Goal: Obtain resource: Download file/media

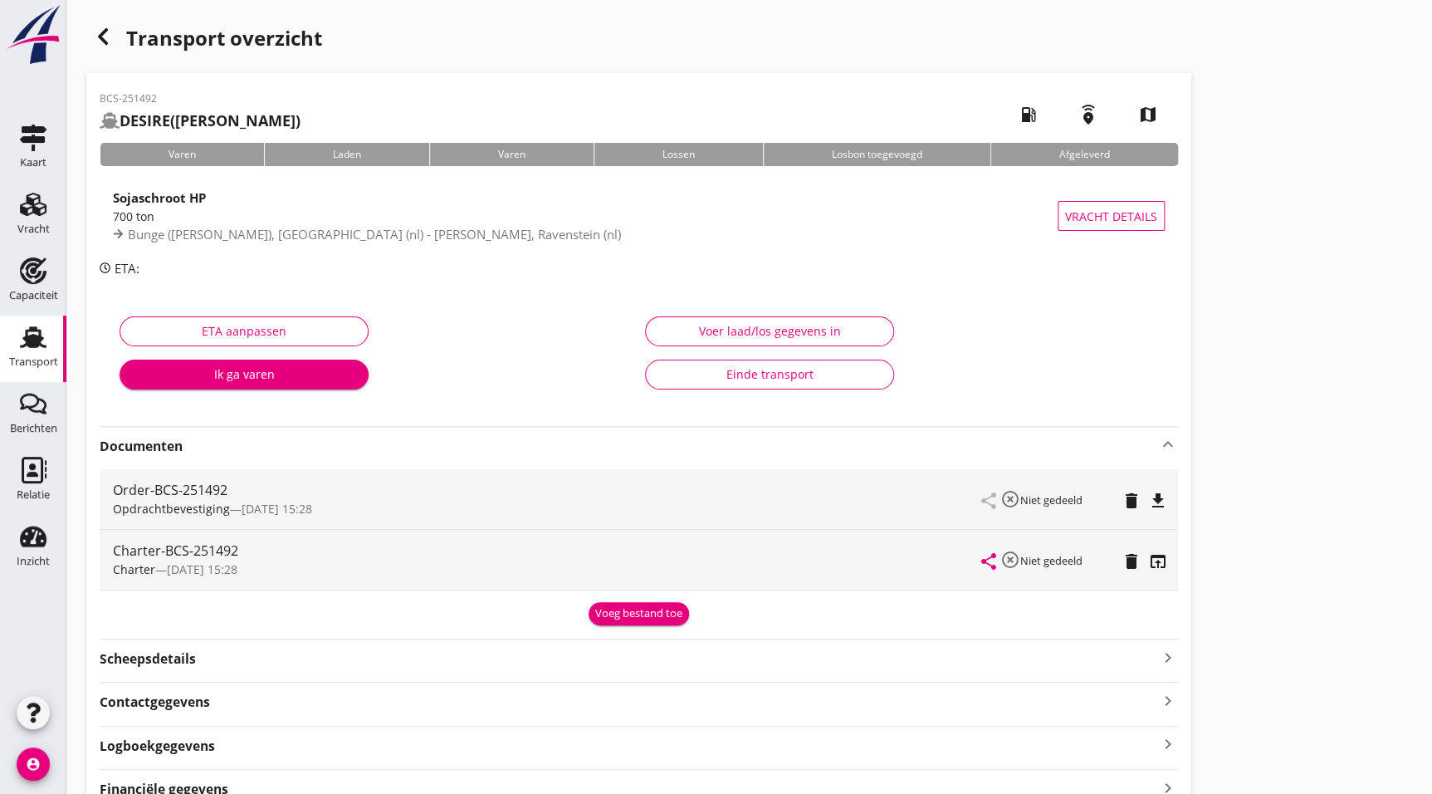
drag, startPoint x: 40, startPoint y: 340, endPoint x: 115, endPoint y: 321, distance: 77.7
click at [40, 340] on use at bounding box center [33, 337] width 27 height 22
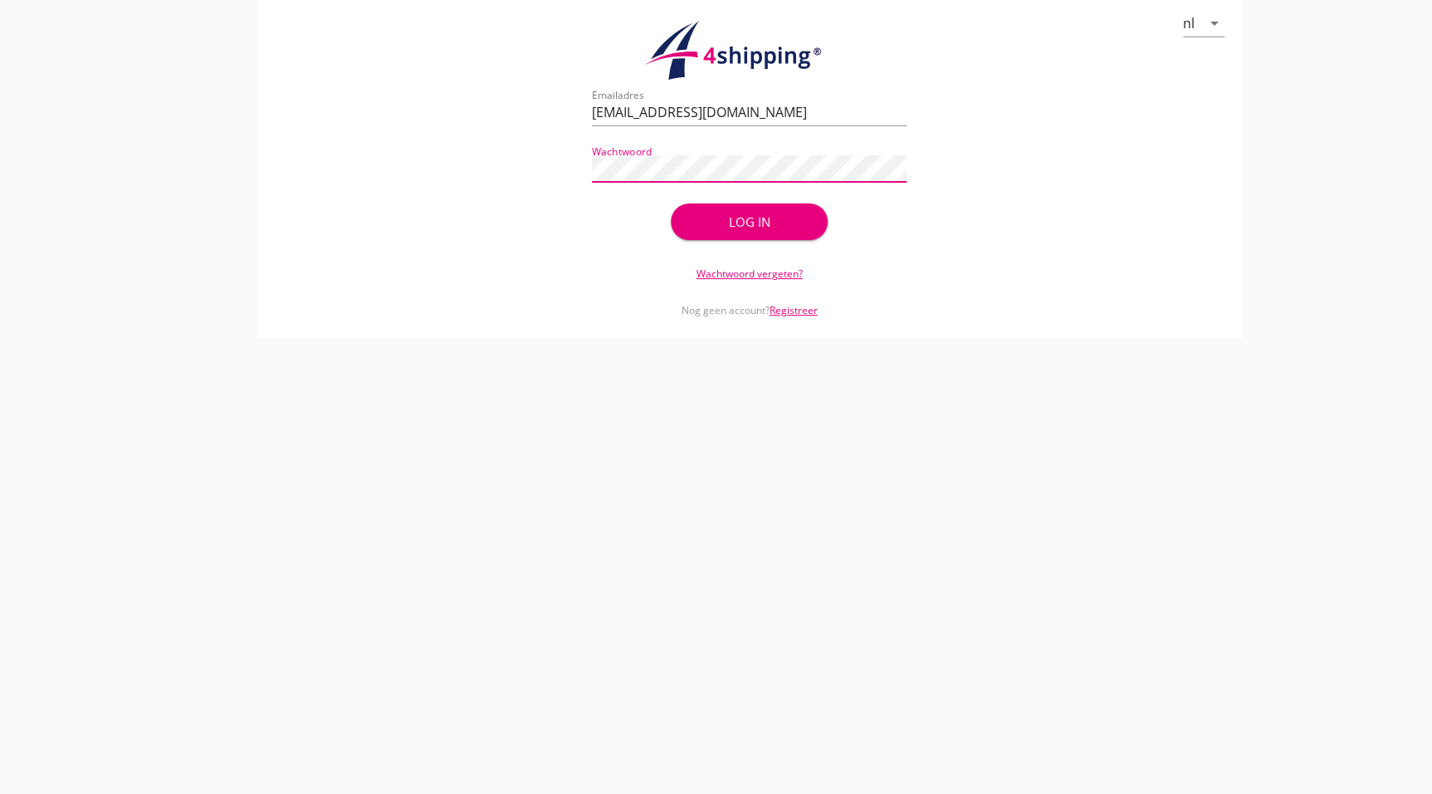
click at [780, 214] on div "Log in" at bounding box center [750, 222] width 105 height 19
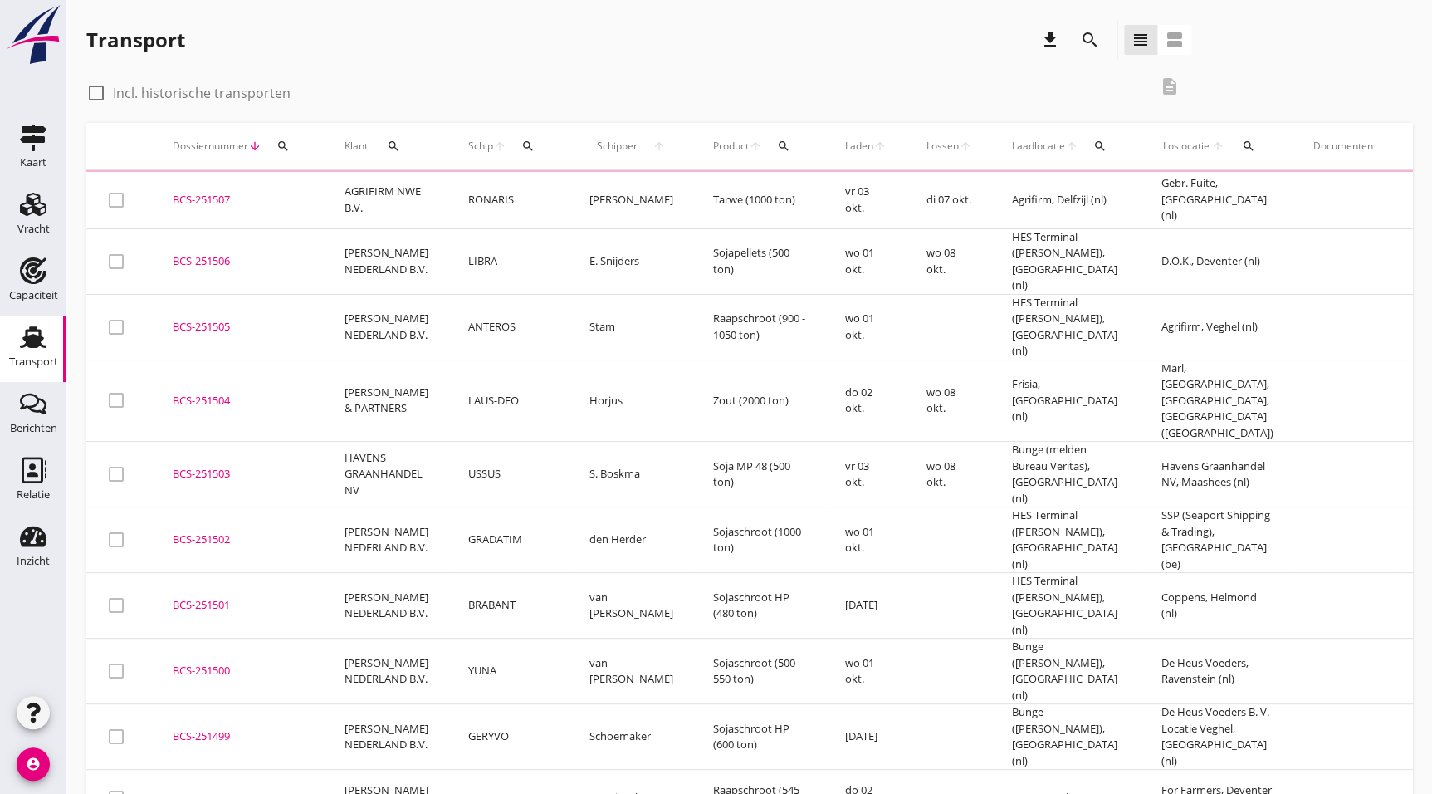
click at [1082, 42] on icon "search" at bounding box center [1090, 40] width 20 height 20
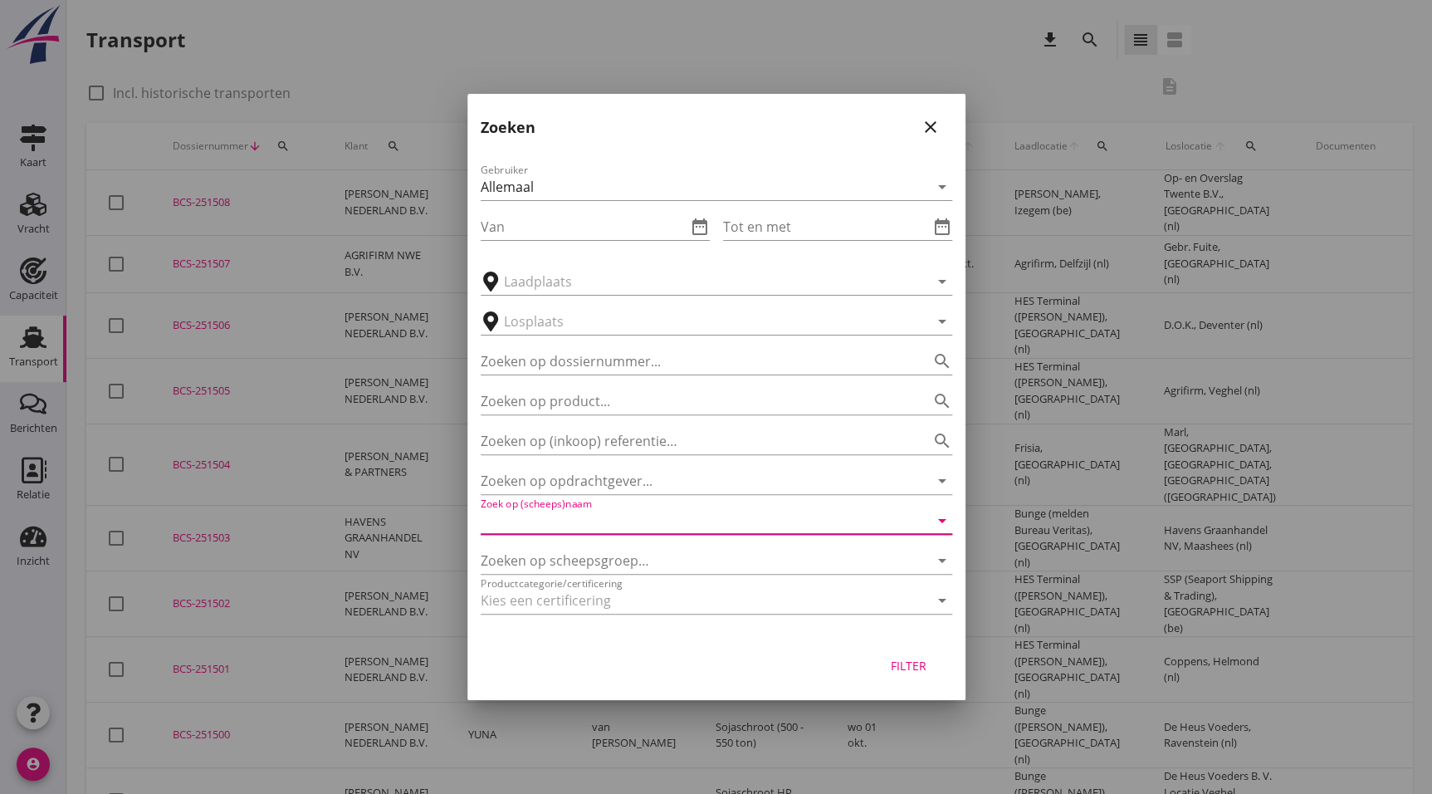
click at [596, 520] on input "Zoek op (scheeps)naam" at bounding box center [693, 520] width 425 height 27
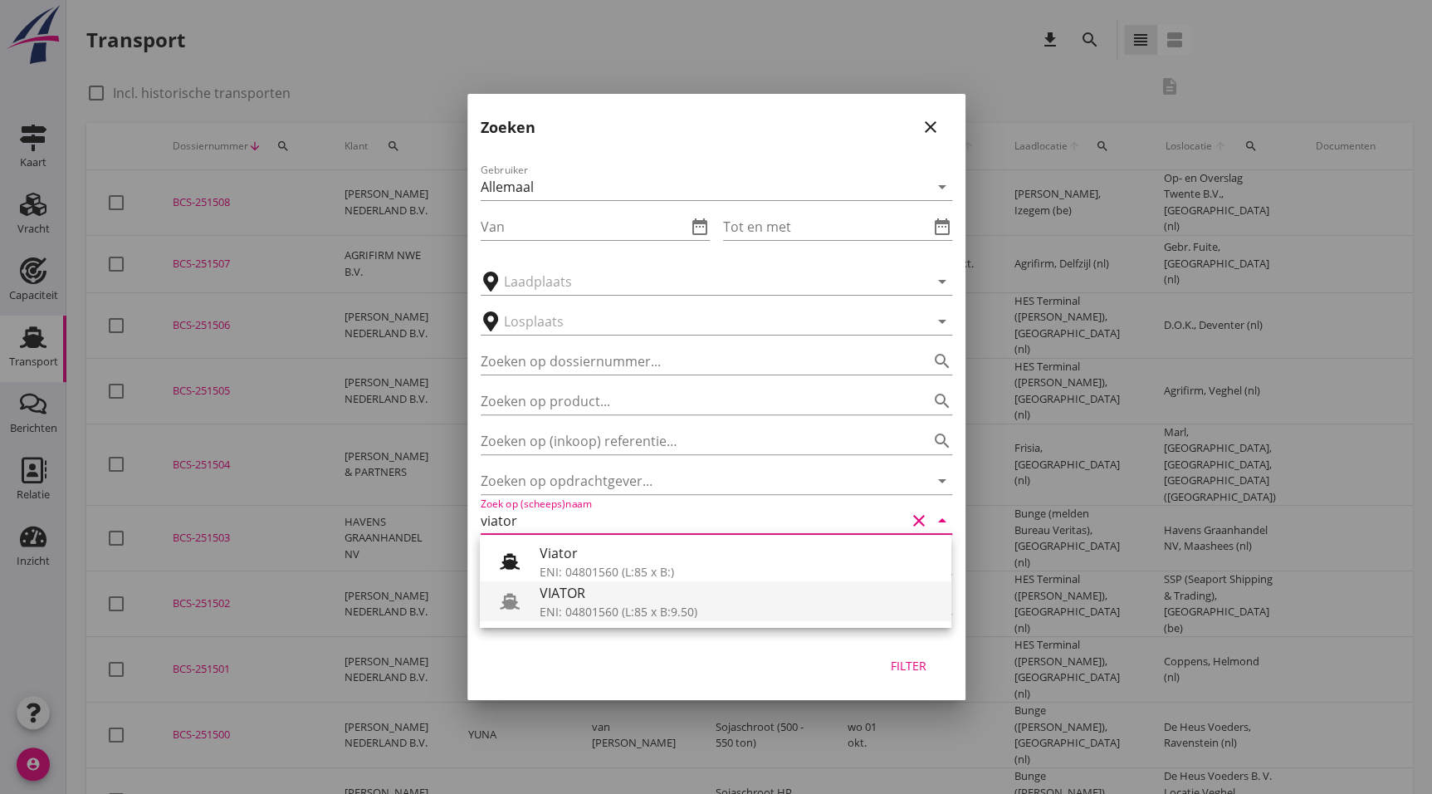
click at [716, 596] on div "VIATOR" at bounding box center [739, 593] width 399 height 20
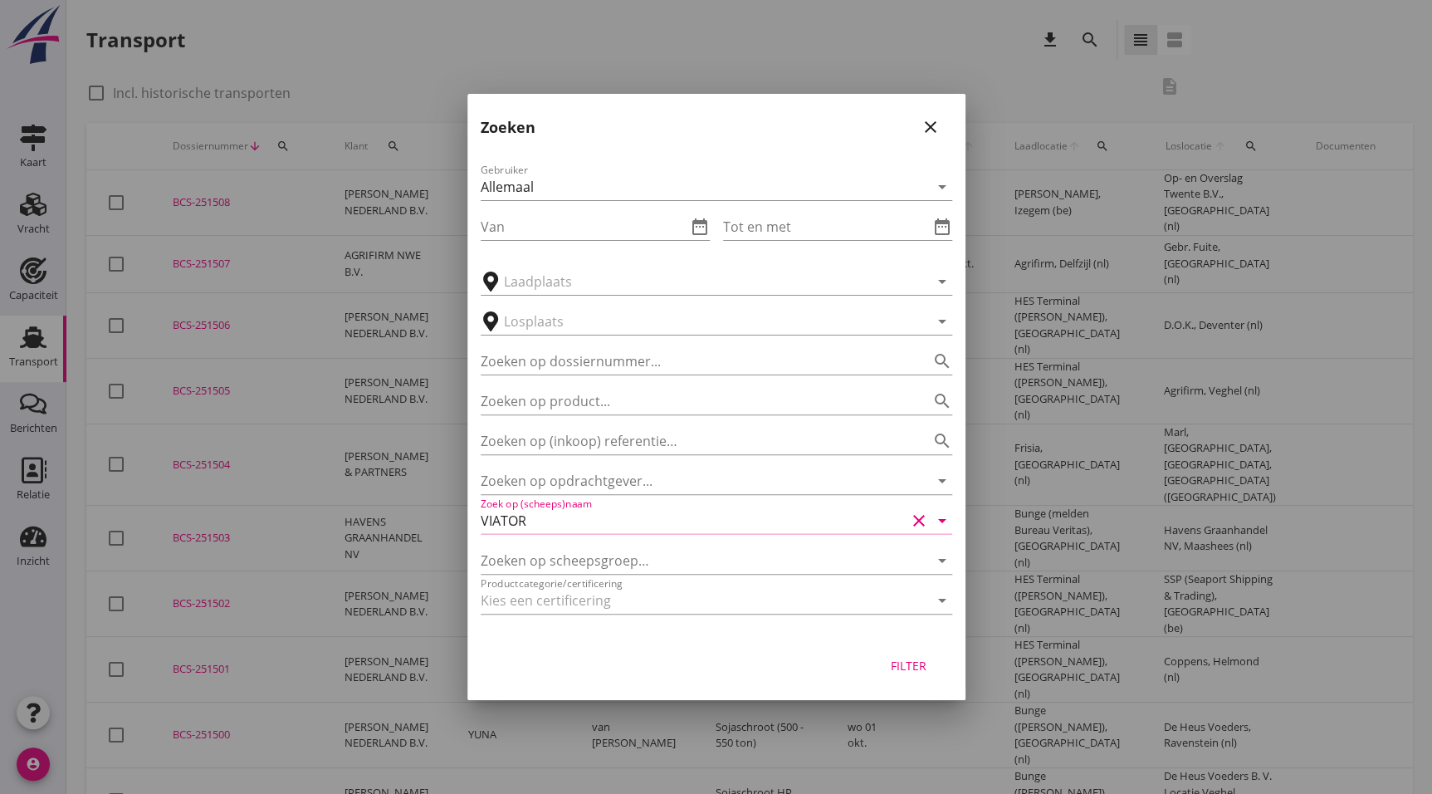
click at [889, 668] on div "Filter" at bounding box center [909, 665] width 47 height 17
type input "VIATOR"
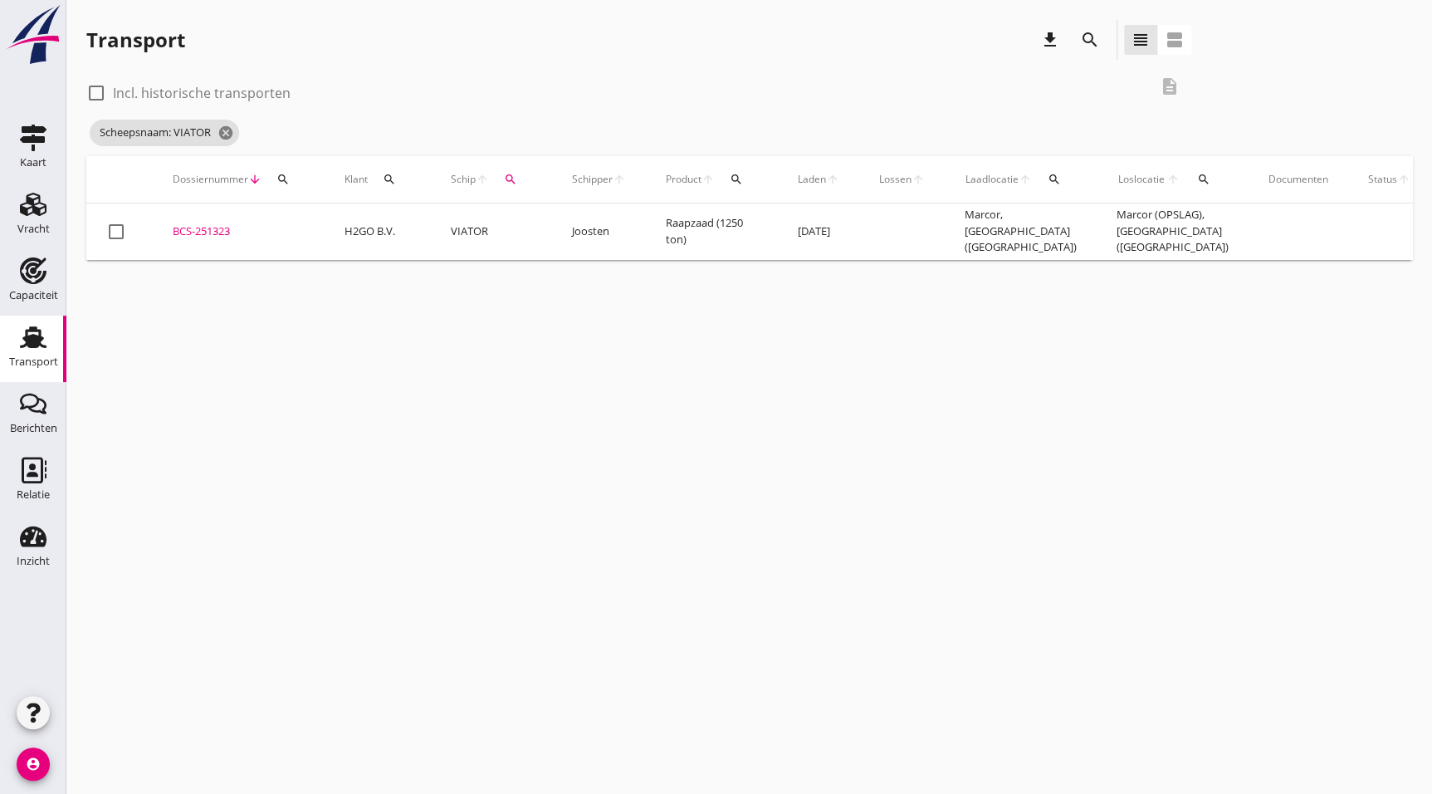
click at [218, 224] on div "BCS-251323" at bounding box center [239, 231] width 132 height 17
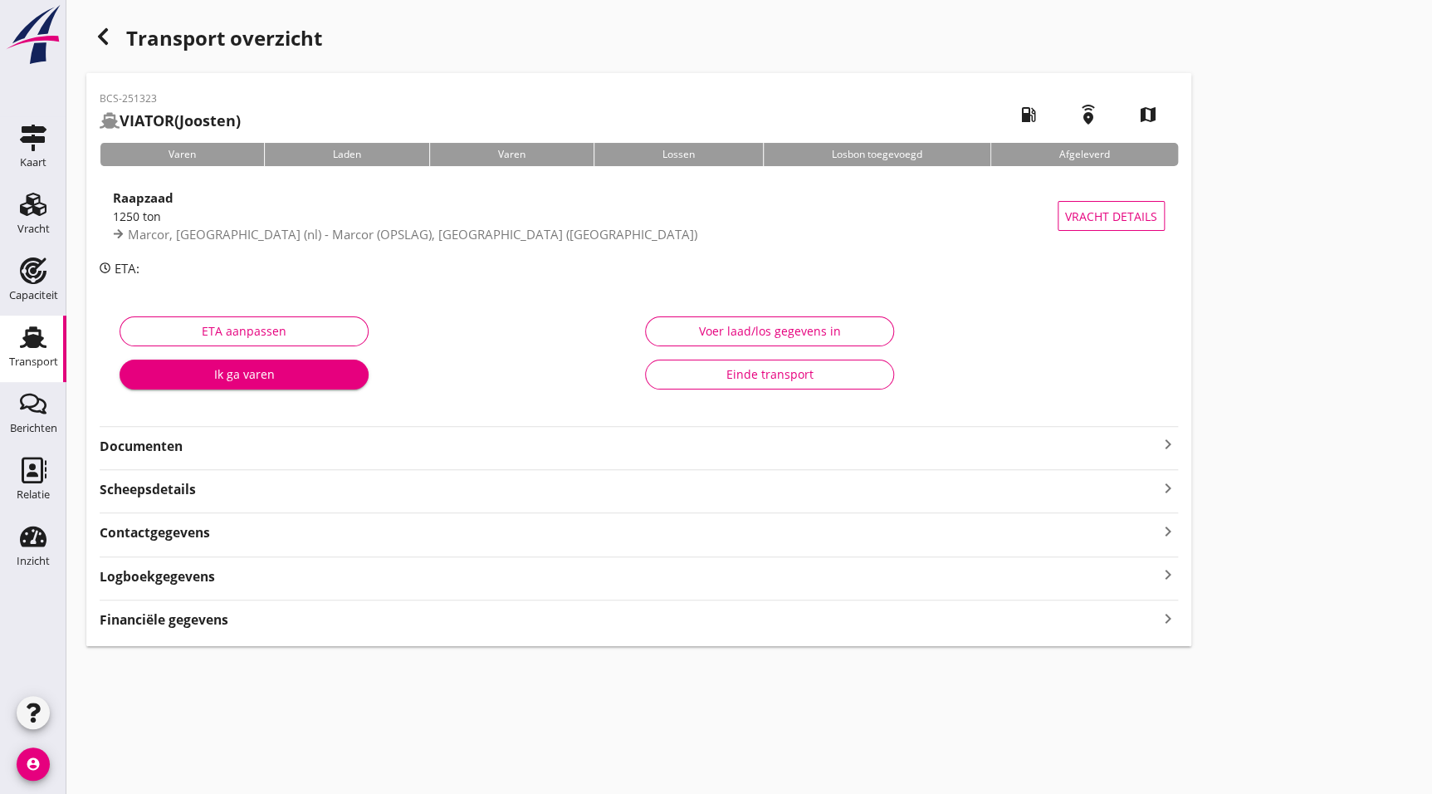
click at [184, 433] on div "Documenten keyboard_arrow_right" at bounding box center [639, 444] width 1079 height 22
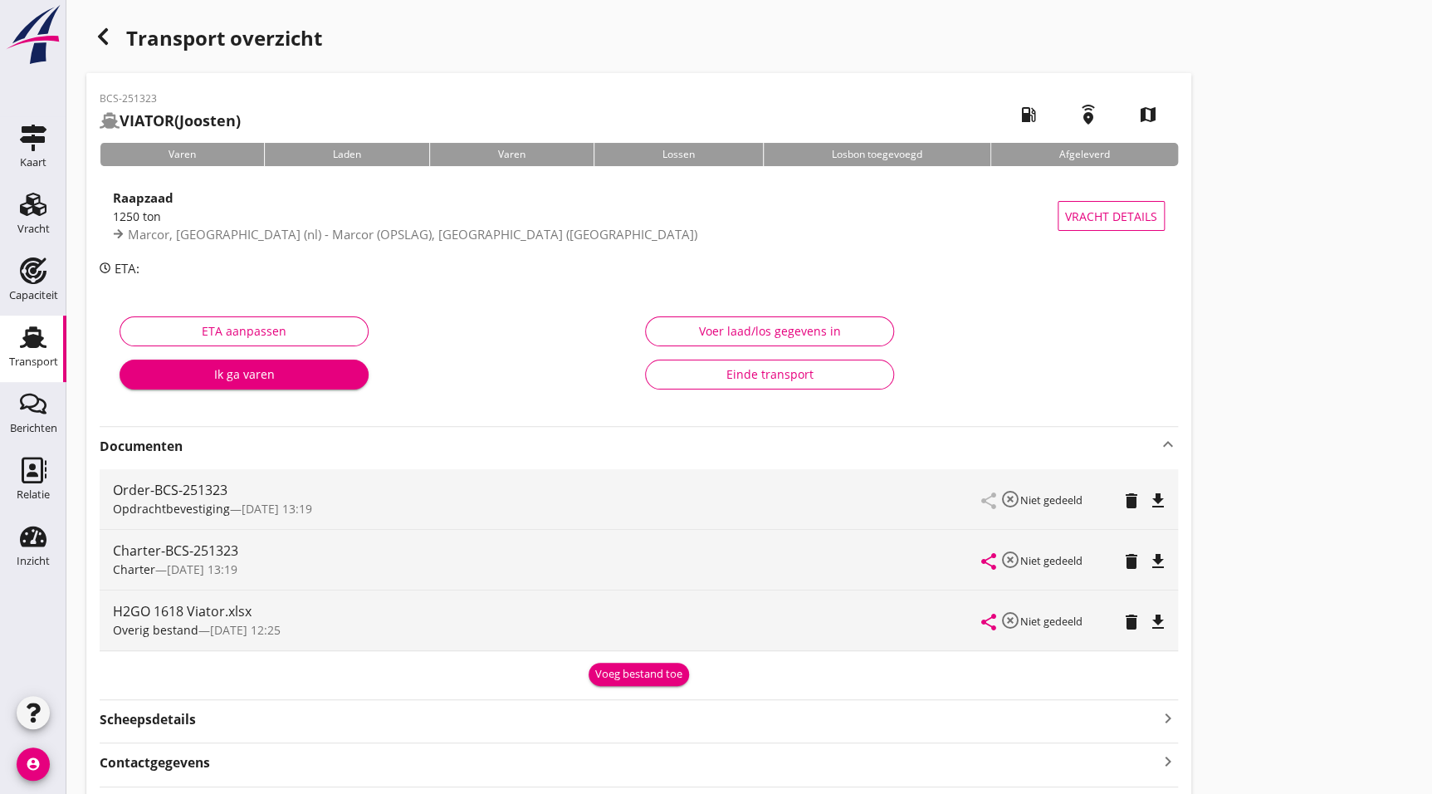
click at [1149, 569] on icon "file_download" at bounding box center [1158, 561] width 20 height 20
click at [110, 42] on icon "button" at bounding box center [103, 37] width 20 height 20
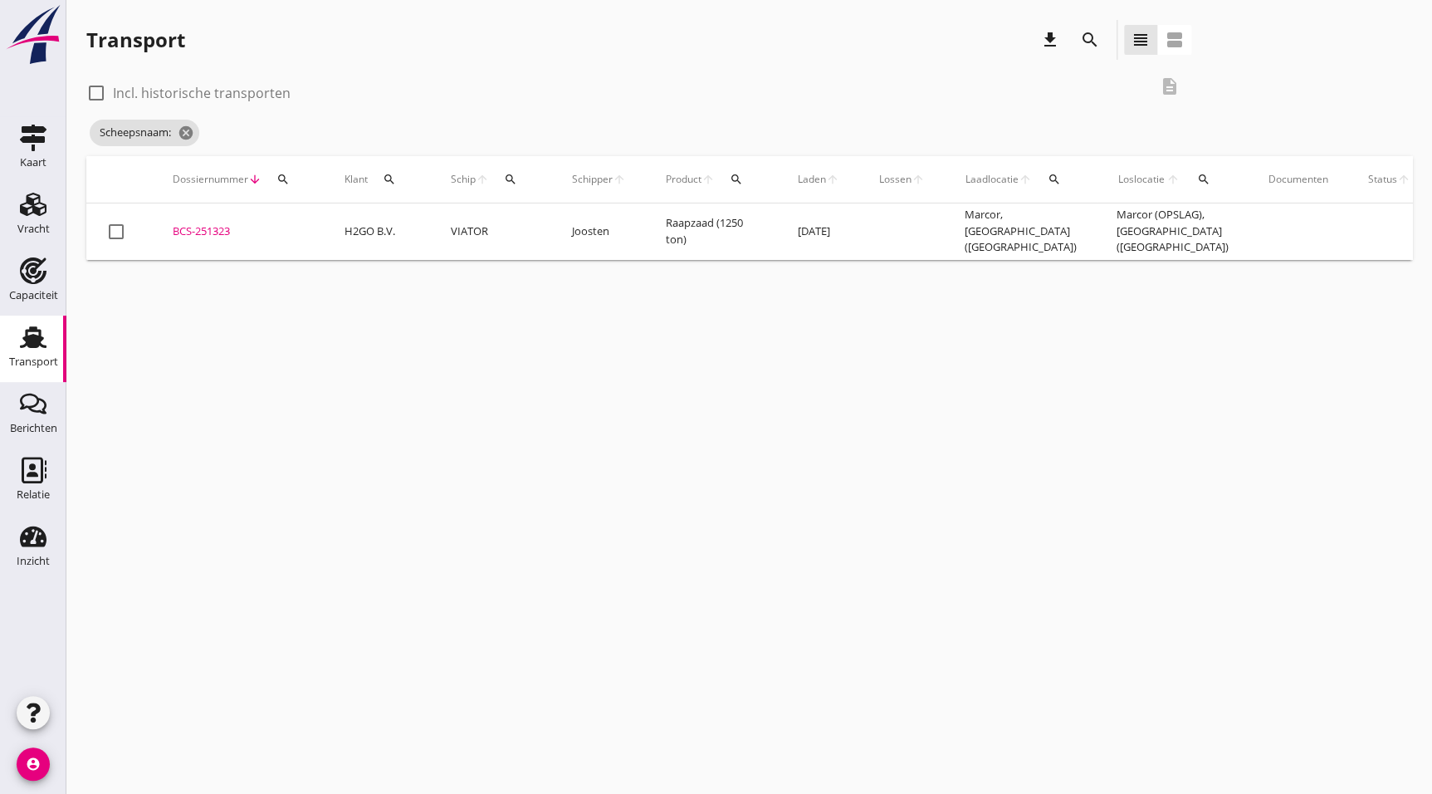
click at [1090, 40] on icon "search" at bounding box center [1090, 40] width 20 height 20
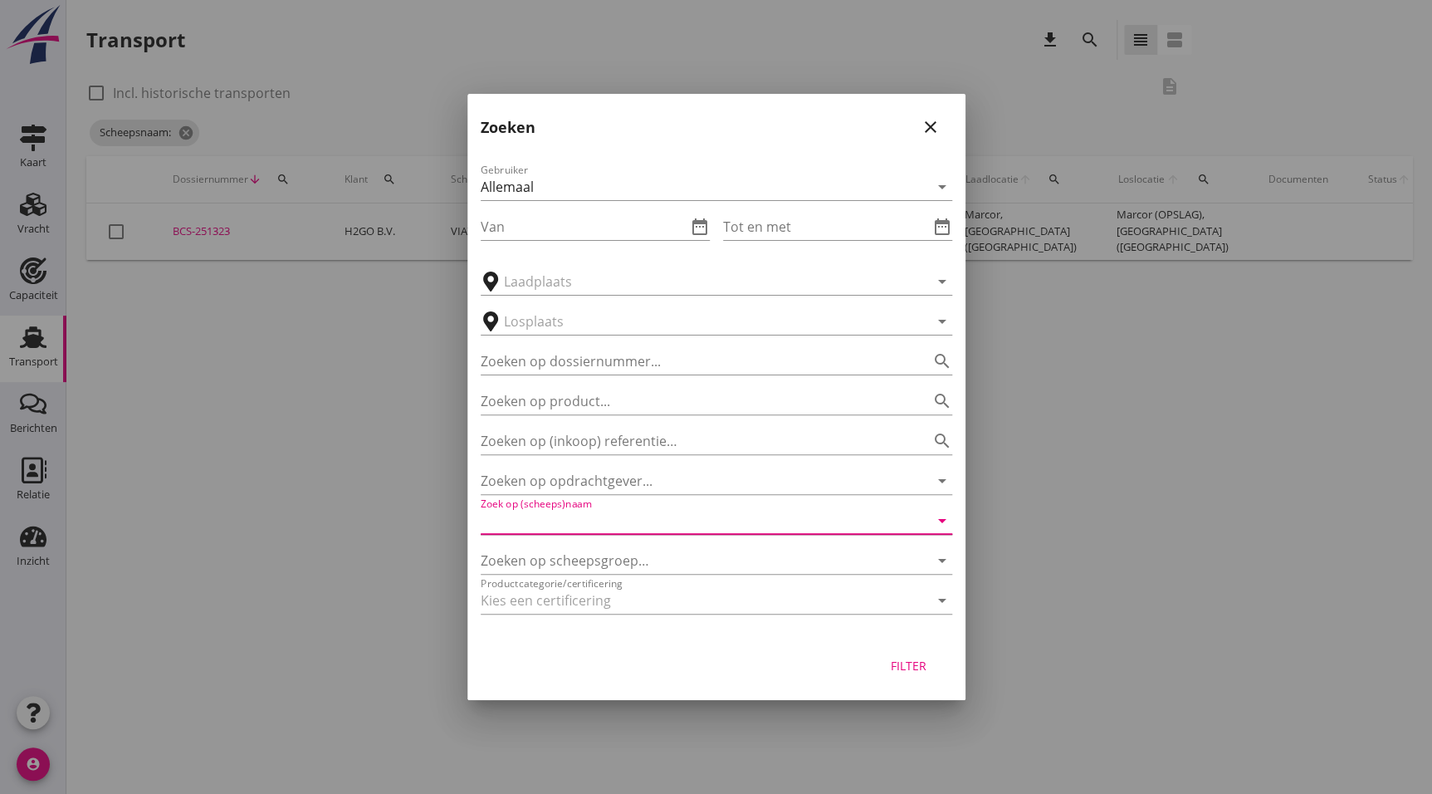
click at [609, 531] on input "Zoek op (scheeps)naam" at bounding box center [693, 520] width 425 height 27
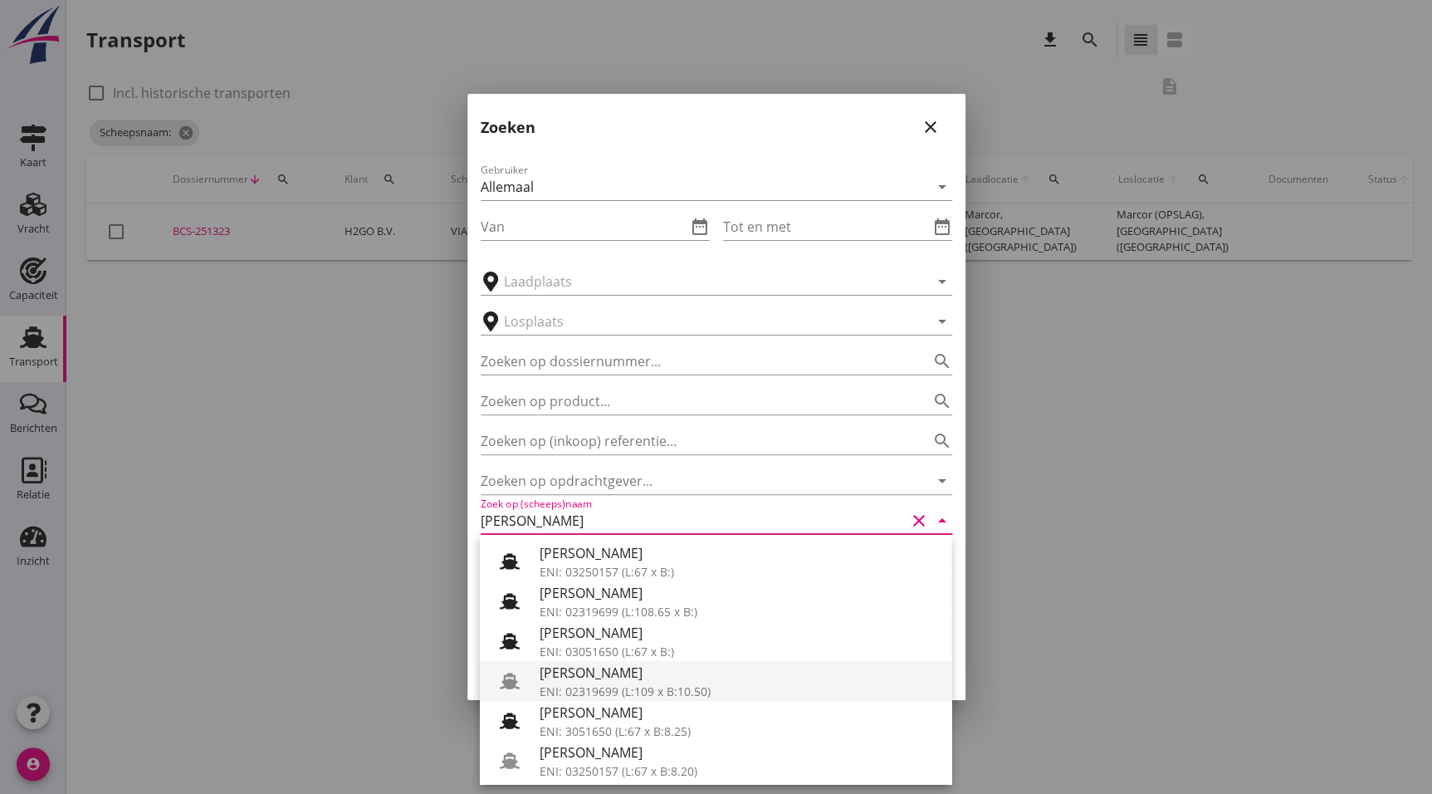
click at [724, 677] on div "[PERSON_NAME]" at bounding box center [739, 673] width 399 height 20
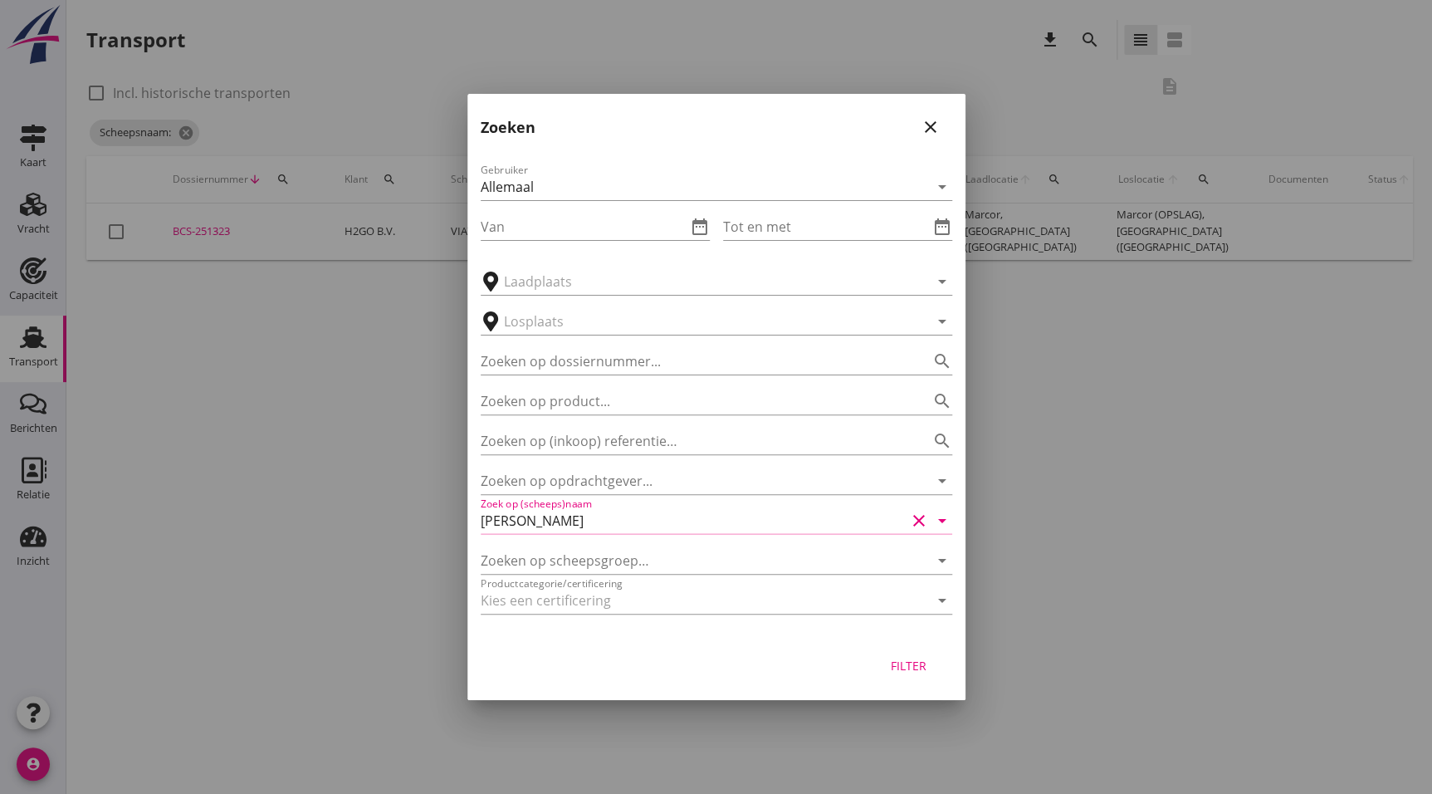
click at [899, 657] on div "Filter" at bounding box center [909, 665] width 47 height 17
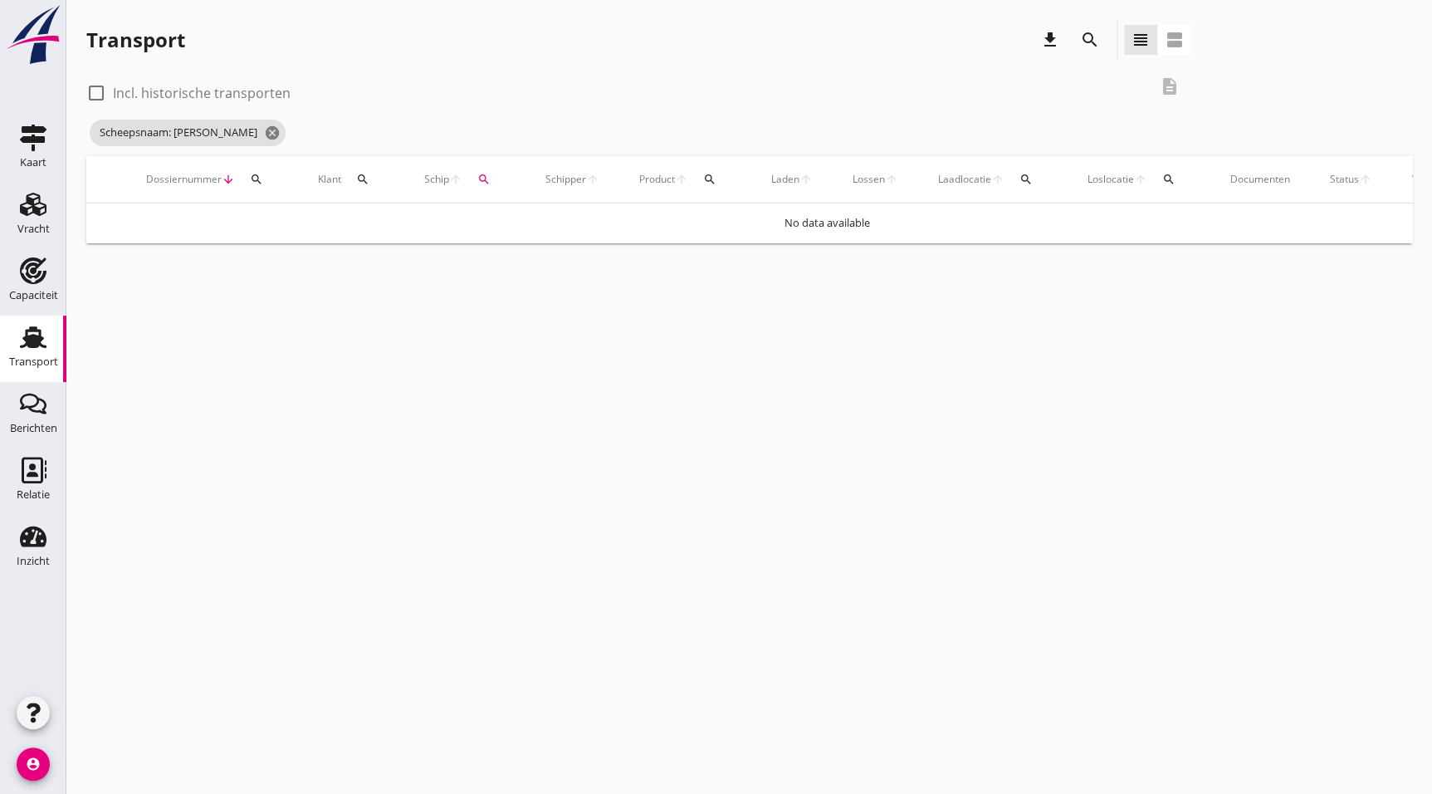
click at [1093, 42] on icon "search" at bounding box center [1090, 40] width 20 height 20
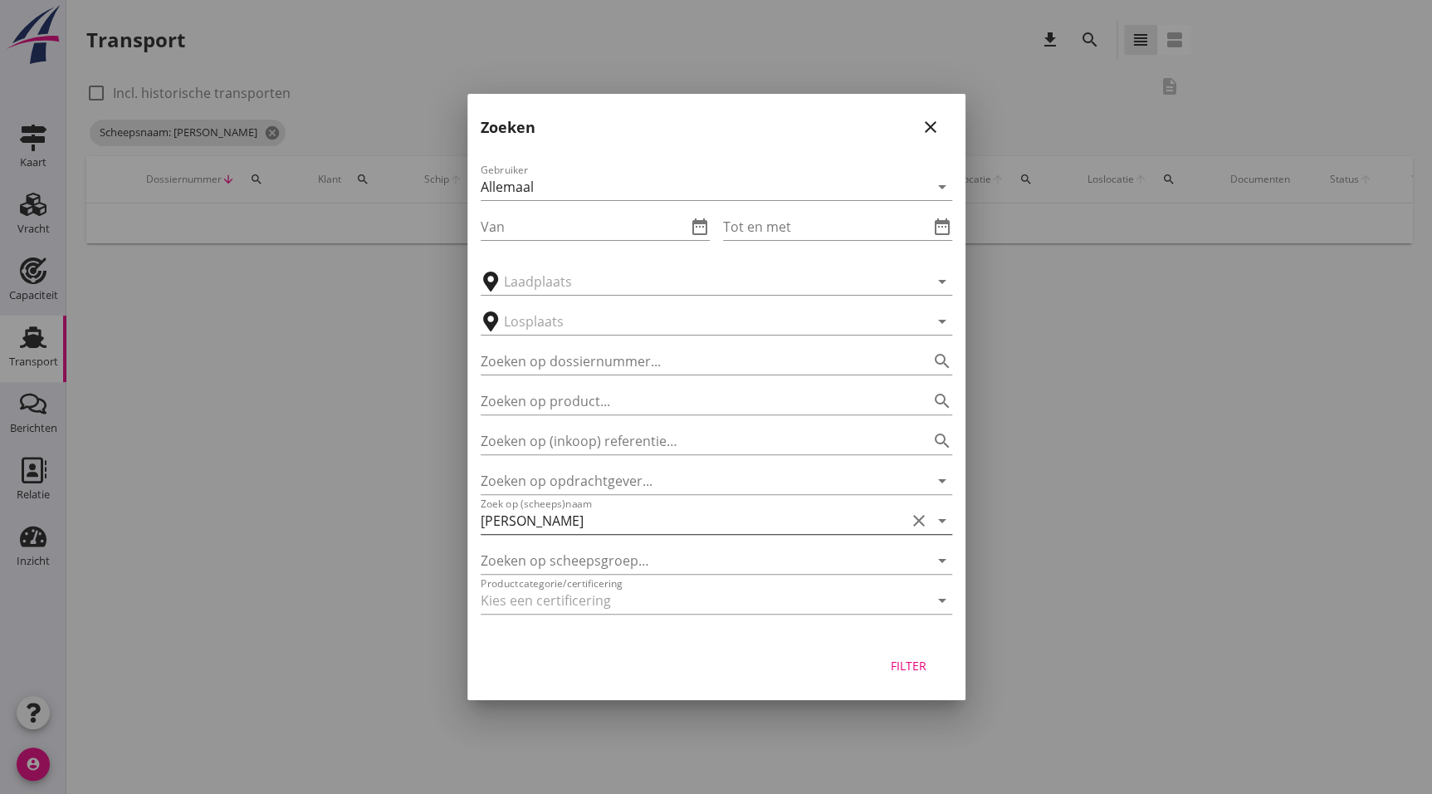
click at [599, 507] on input "[PERSON_NAME]" at bounding box center [693, 520] width 425 height 27
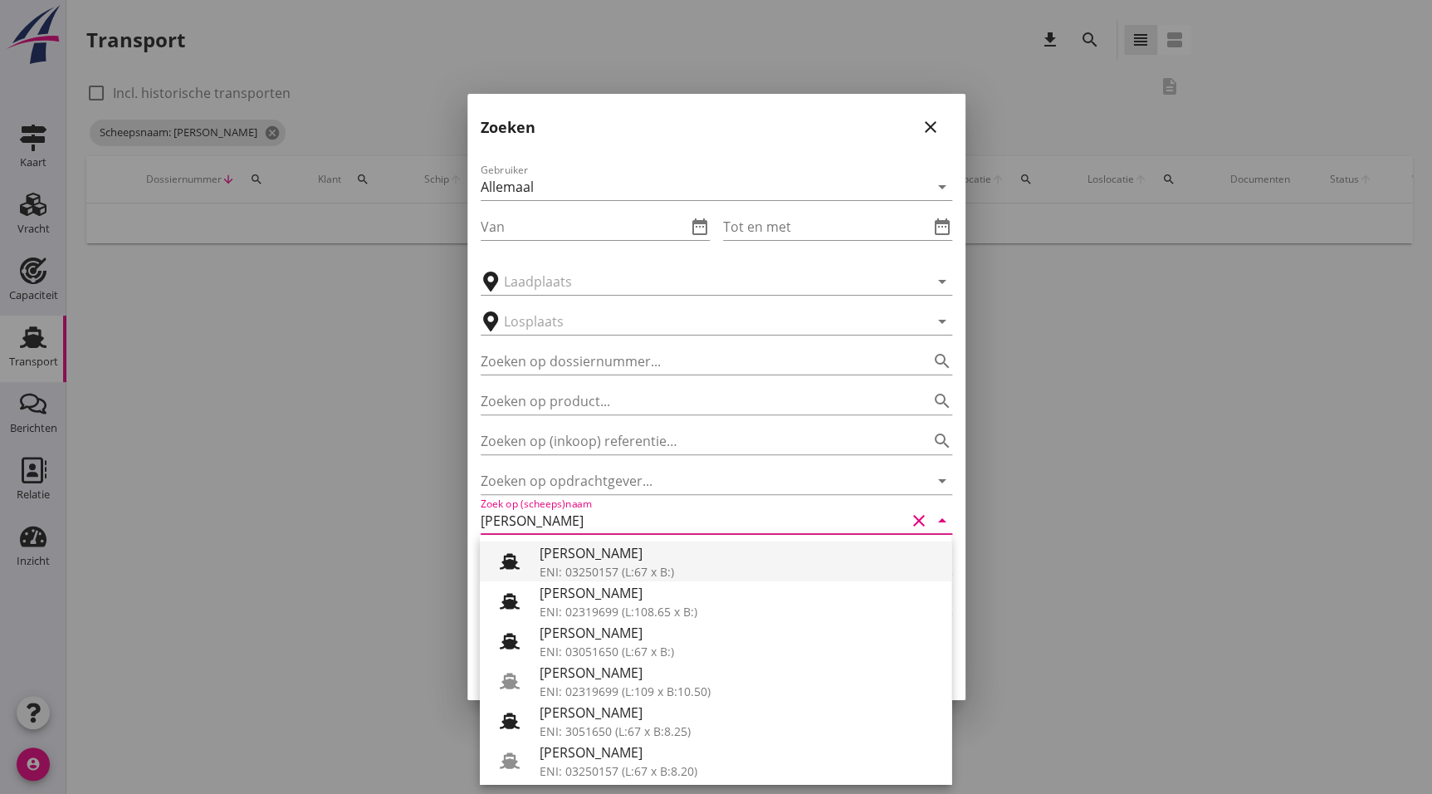
click at [679, 571] on div "ENI: 03250157 (L:67 x B:)" at bounding box center [739, 571] width 399 height 17
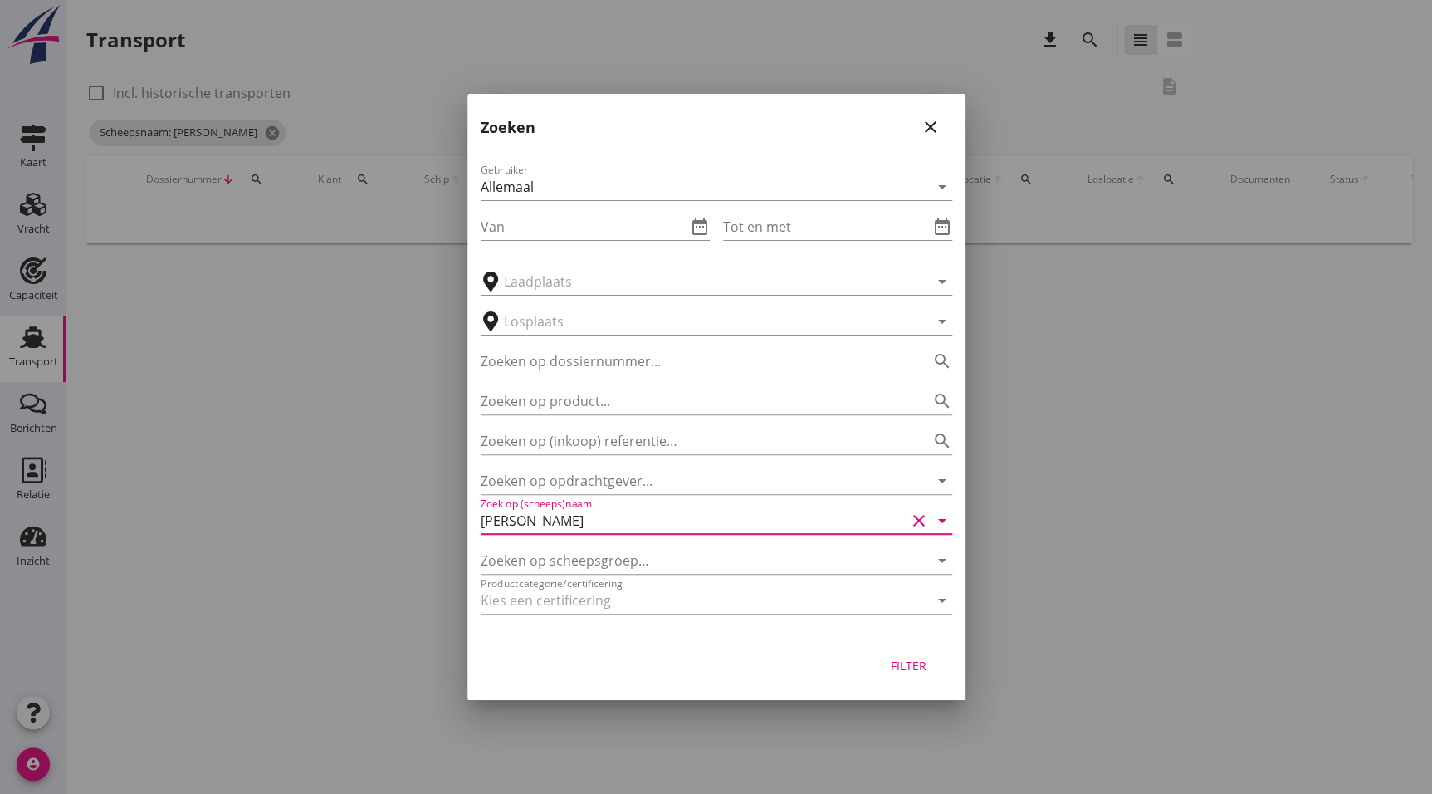
click at [914, 659] on div "Filter" at bounding box center [909, 665] width 47 height 17
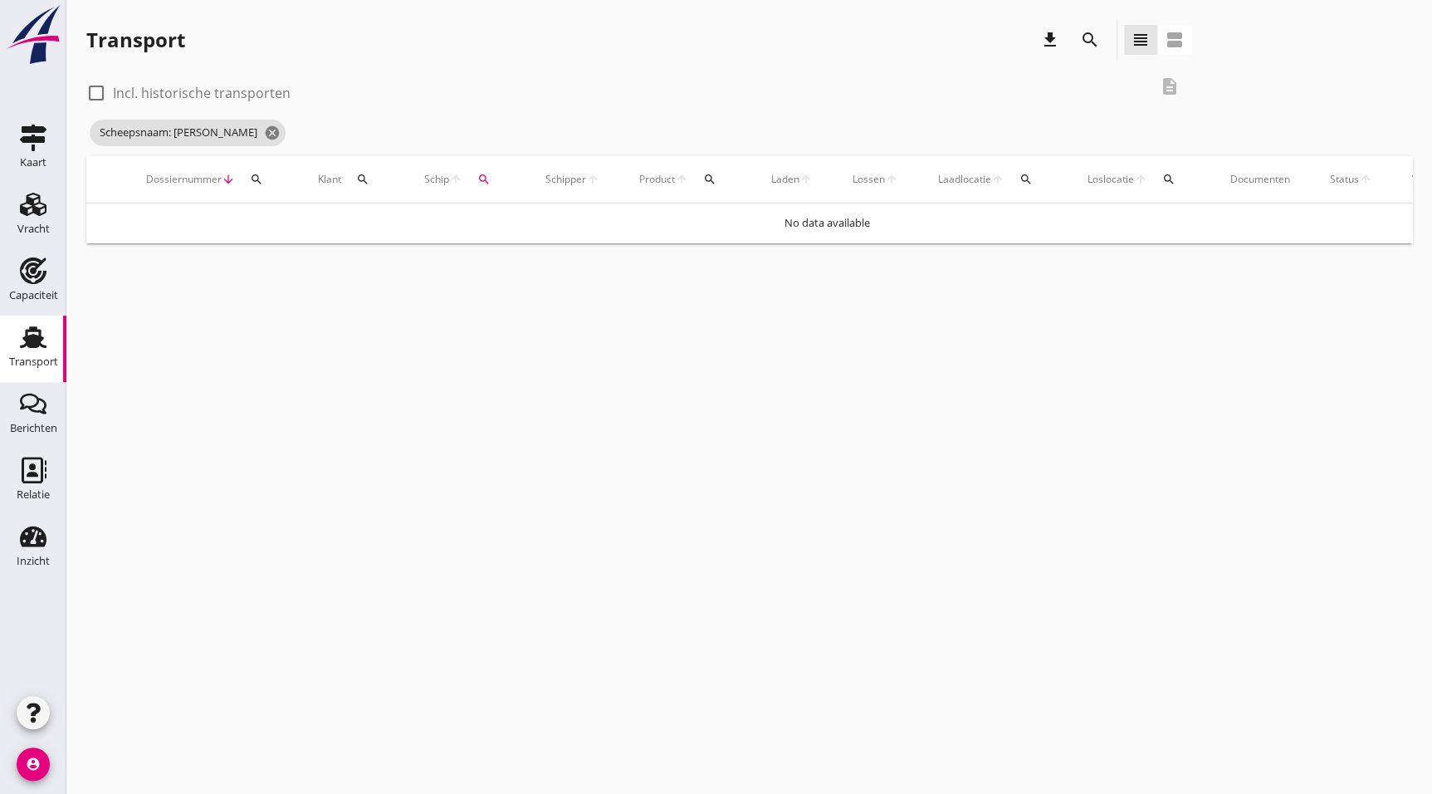
click at [1094, 32] on icon "search" at bounding box center [1090, 40] width 20 height 20
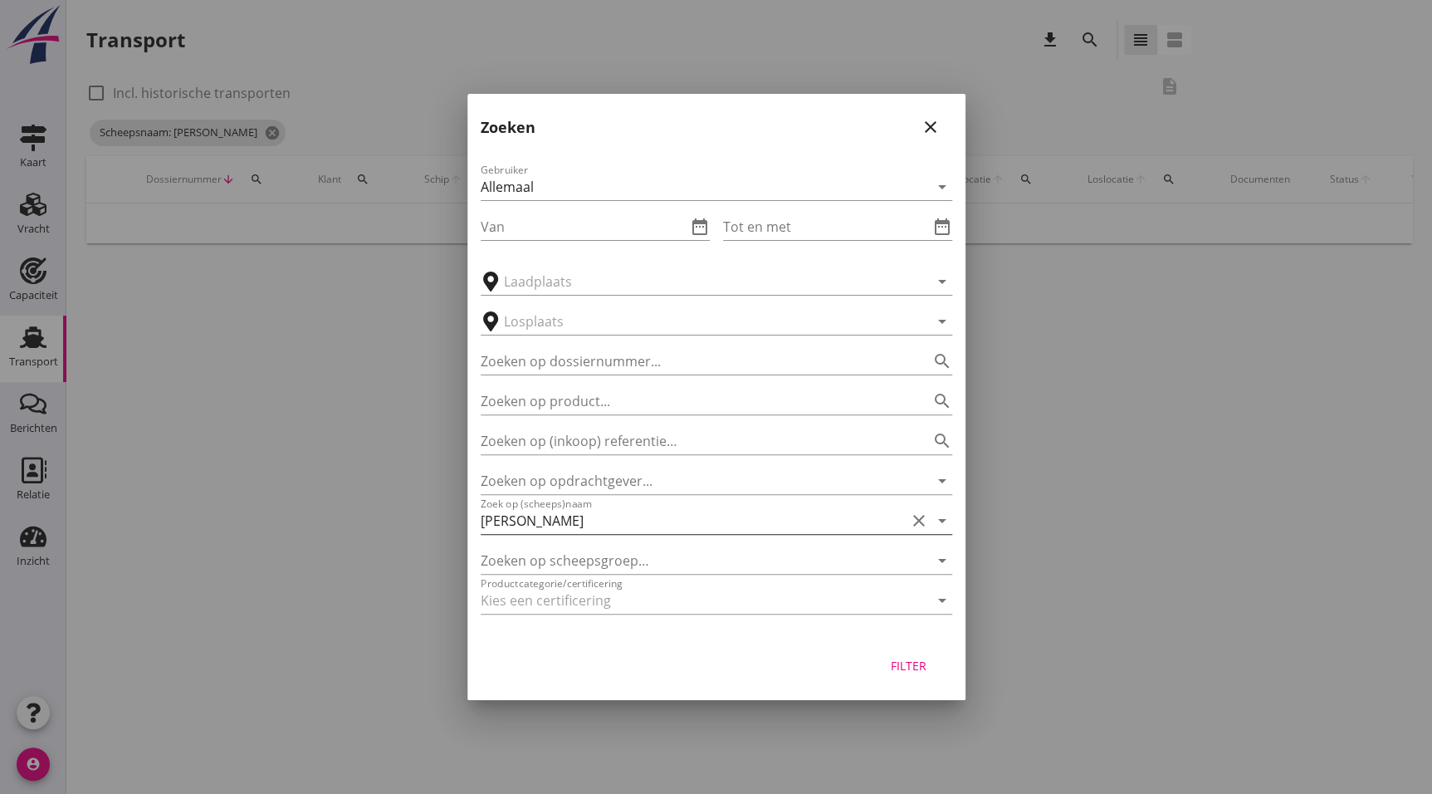
click at [600, 527] on input "[PERSON_NAME]" at bounding box center [693, 520] width 425 height 27
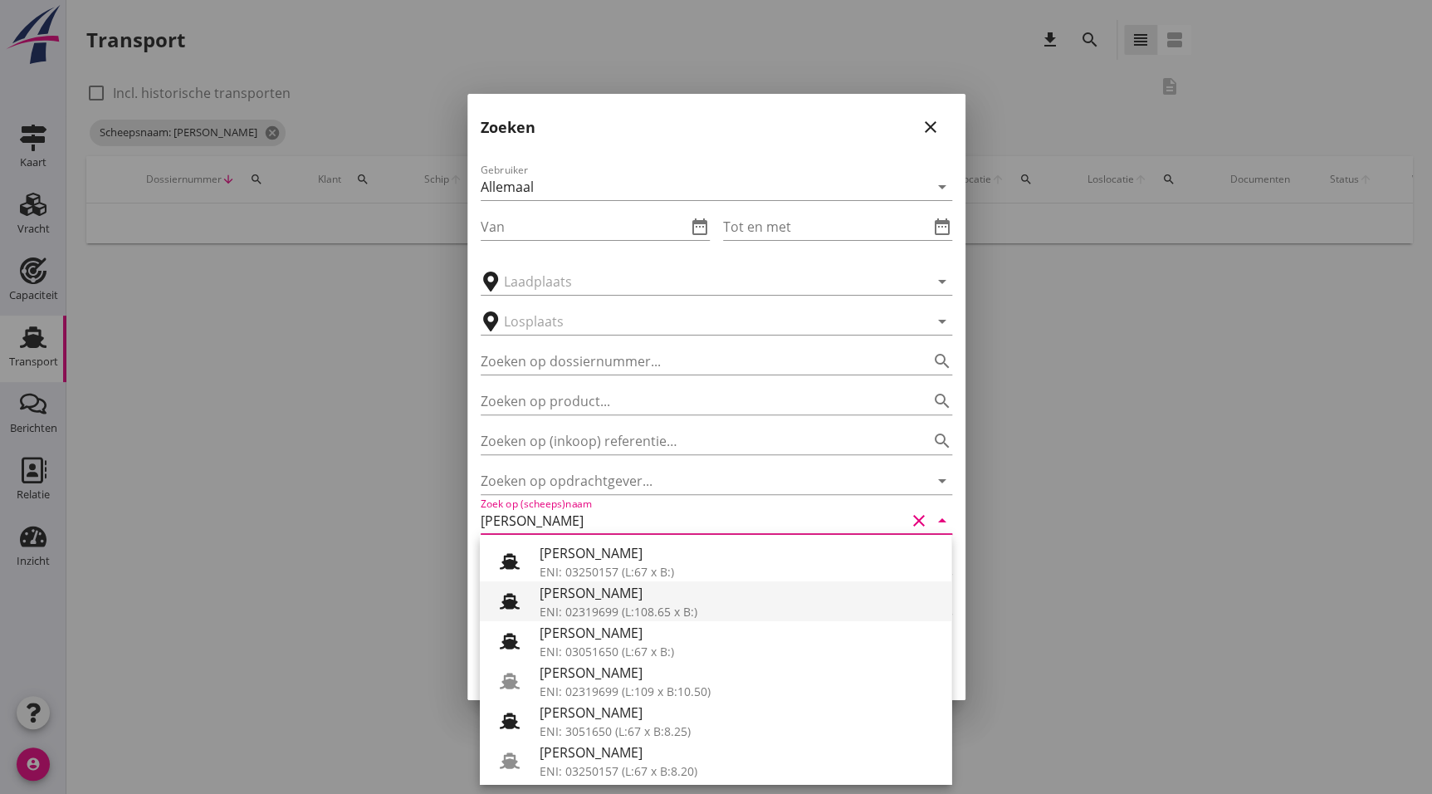
click at [608, 594] on div "[PERSON_NAME]" at bounding box center [739, 593] width 399 height 20
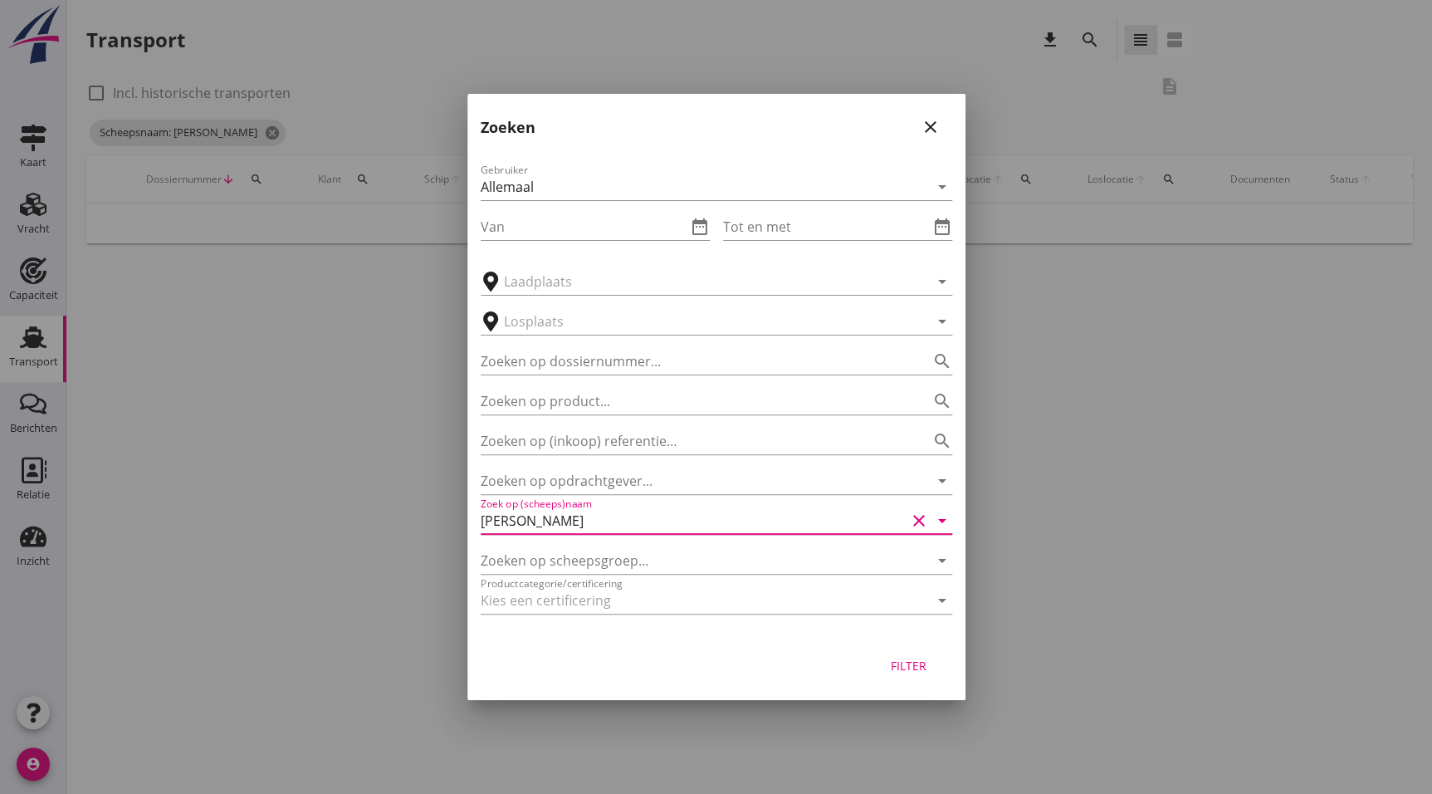
click at [898, 663] on div "Filter" at bounding box center [909, 665] width 47 height 17
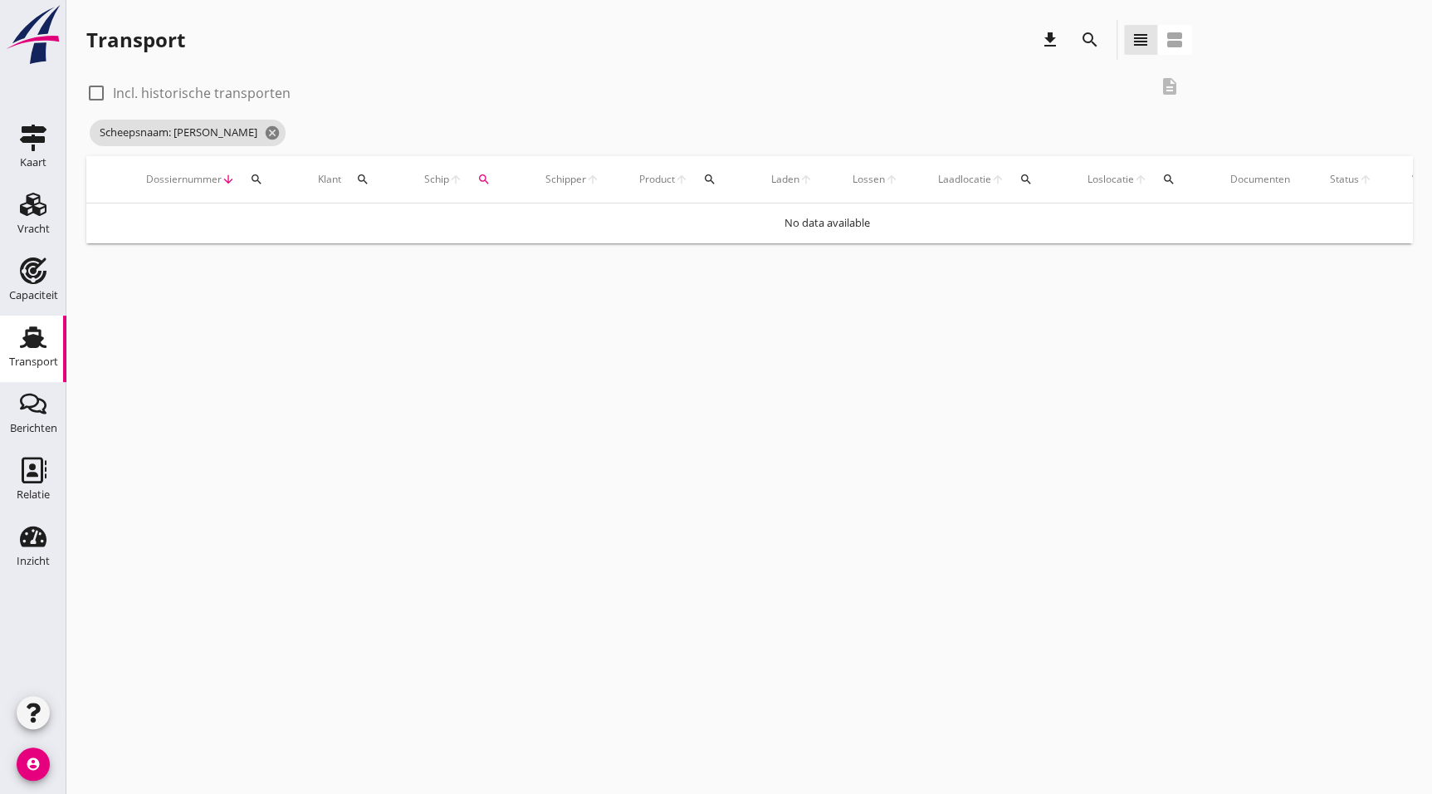
click at [1092, 40] on icon "search" at bounding box center [1090, 40] width 20 height 20
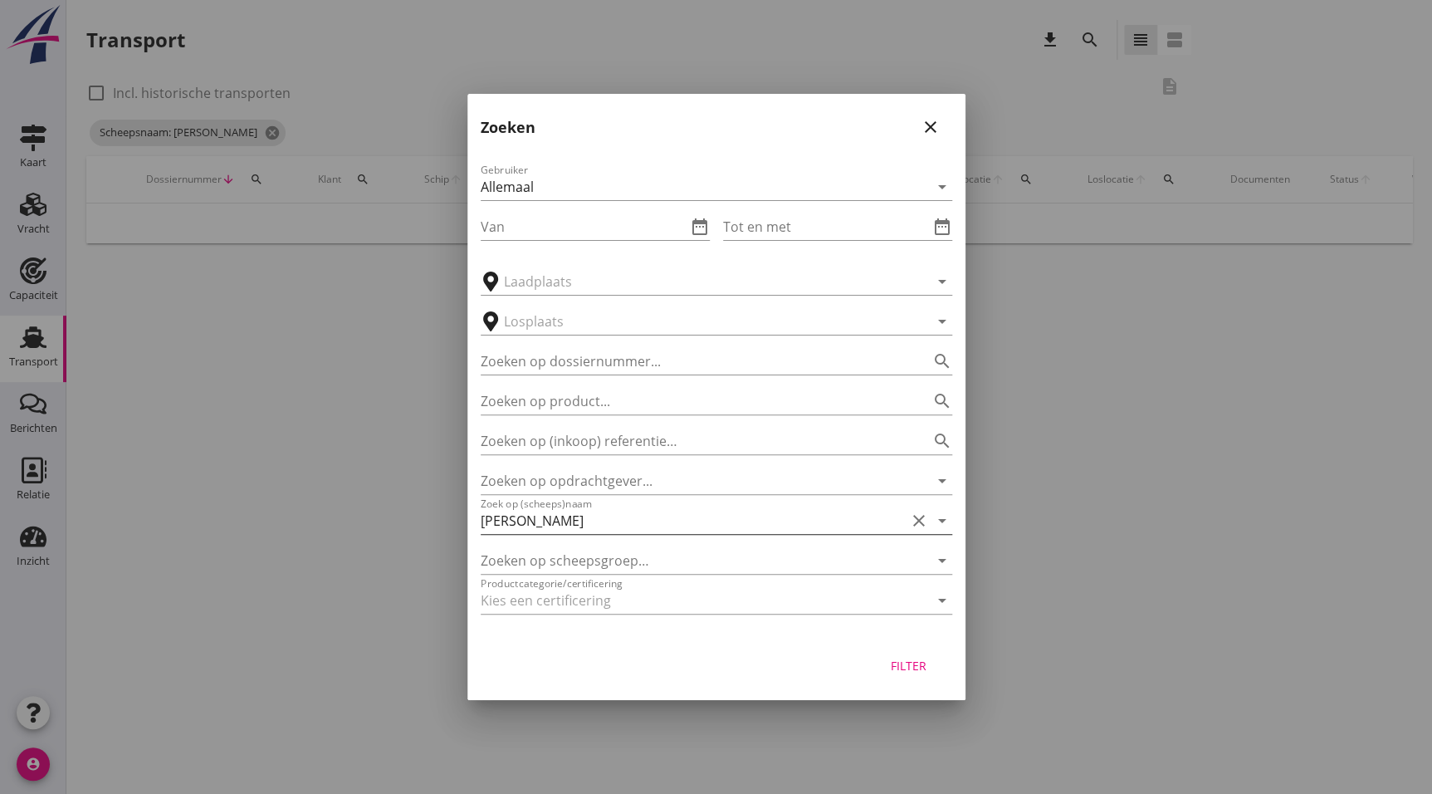
click at [704, 526] on input "[PERSON_NAME]" at bounding box center [693, 520] width 425 height 27
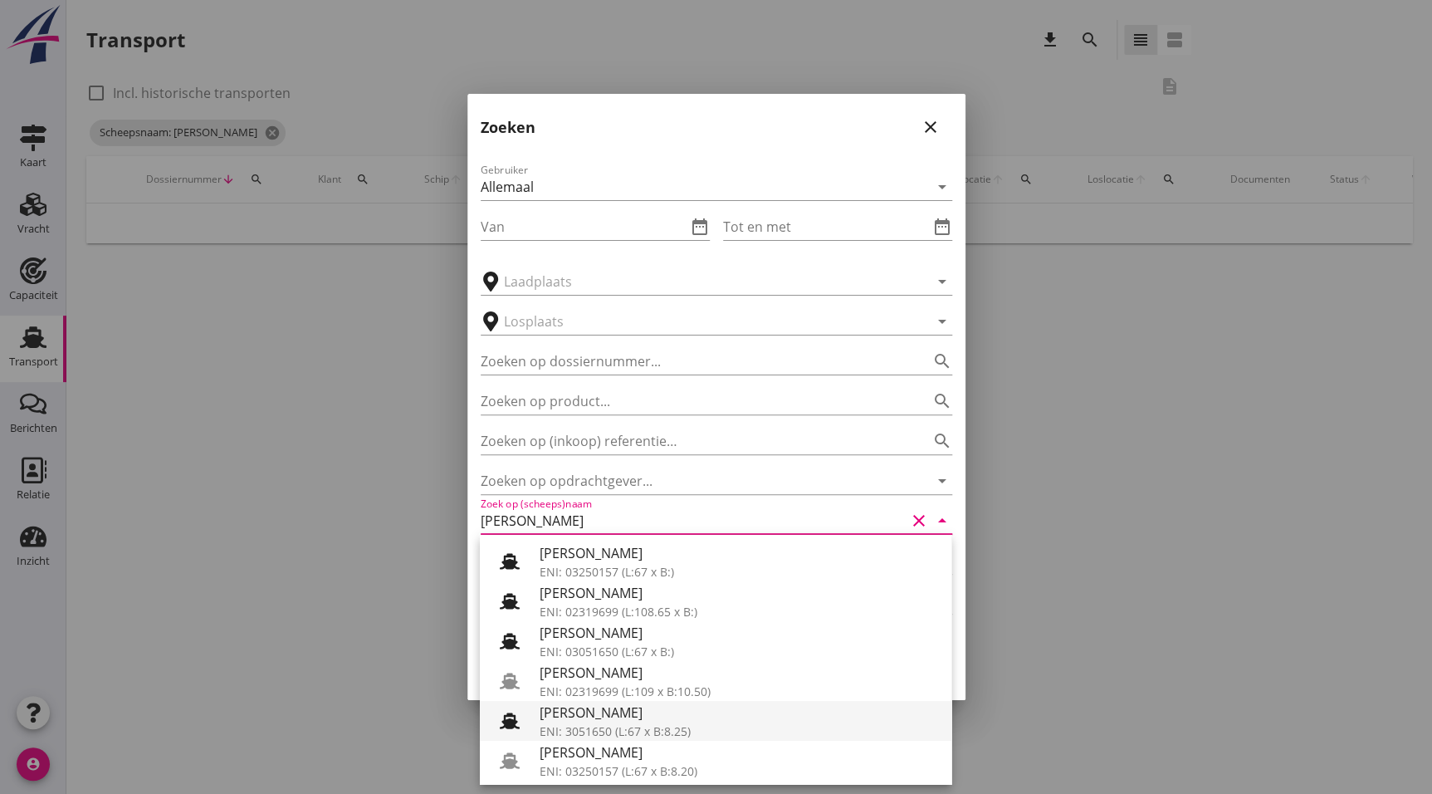
click at [693, 730] on div "ENI: 3051650 (L:67 x B:8.25)" at bounding box center [739, 730] width 399 height 17
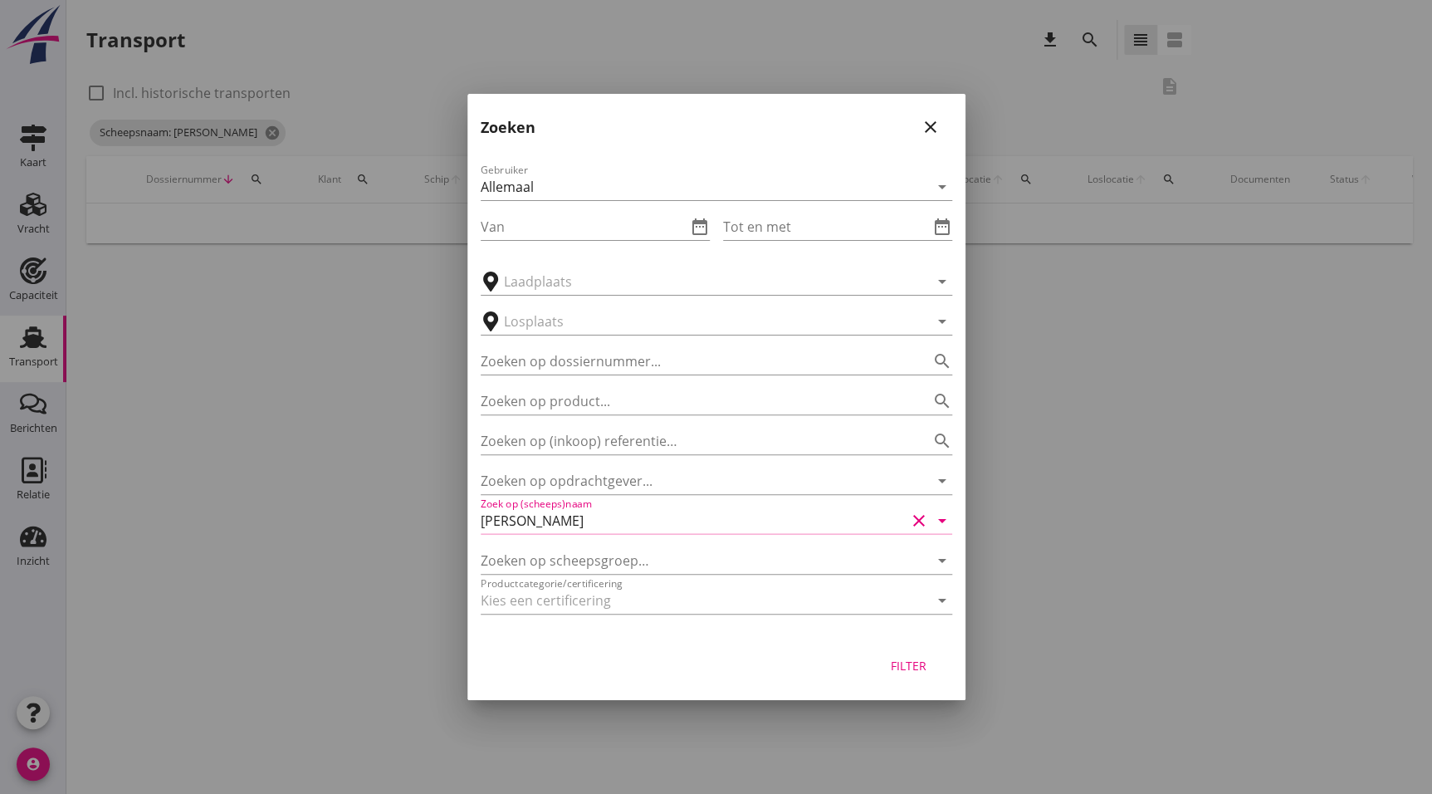
click at [881, 677] on button "Filter" at bounding box center [909, 665] width 73 height 30
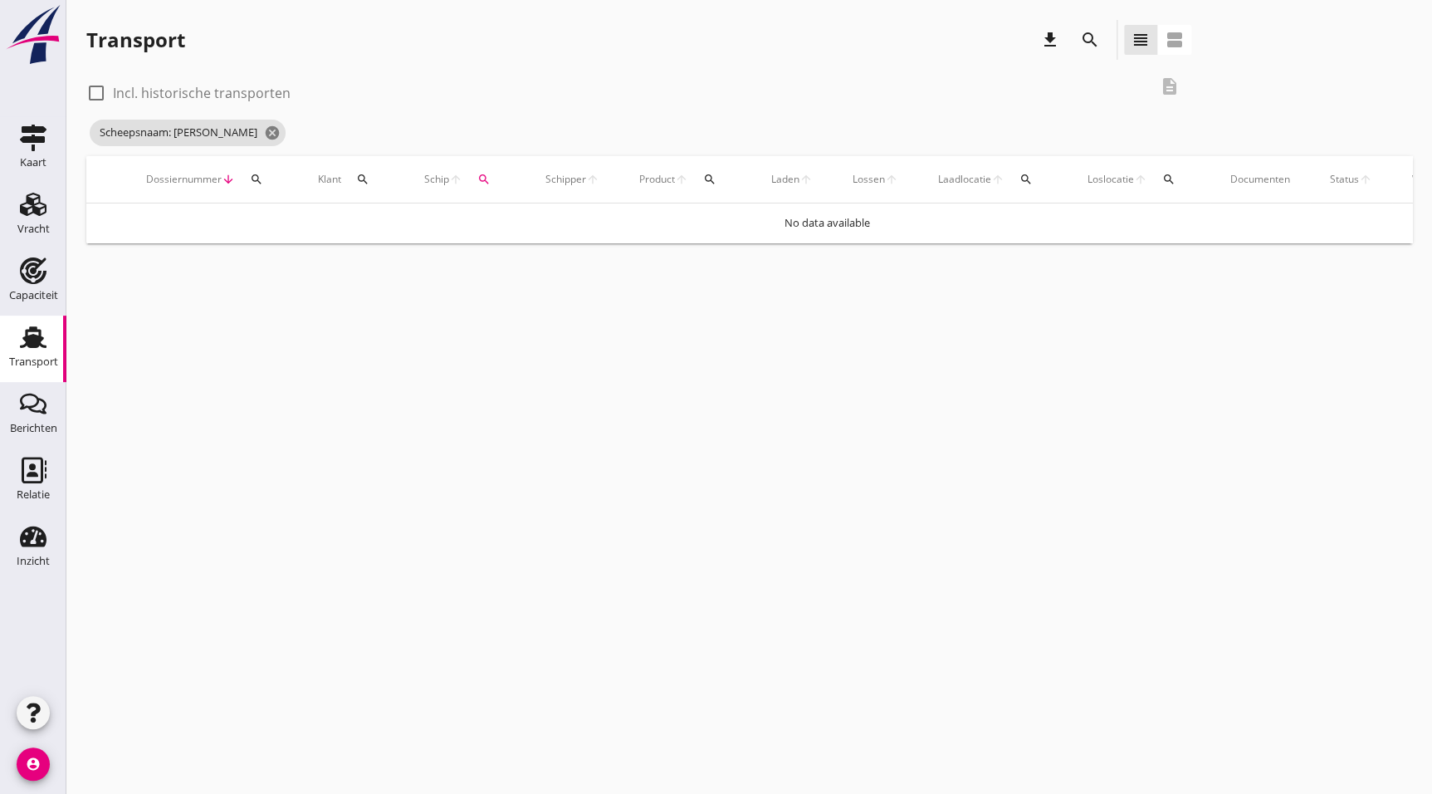
click at [1083, 42] on icon "search" at bounding box center [1090, 40] width 20 height 20
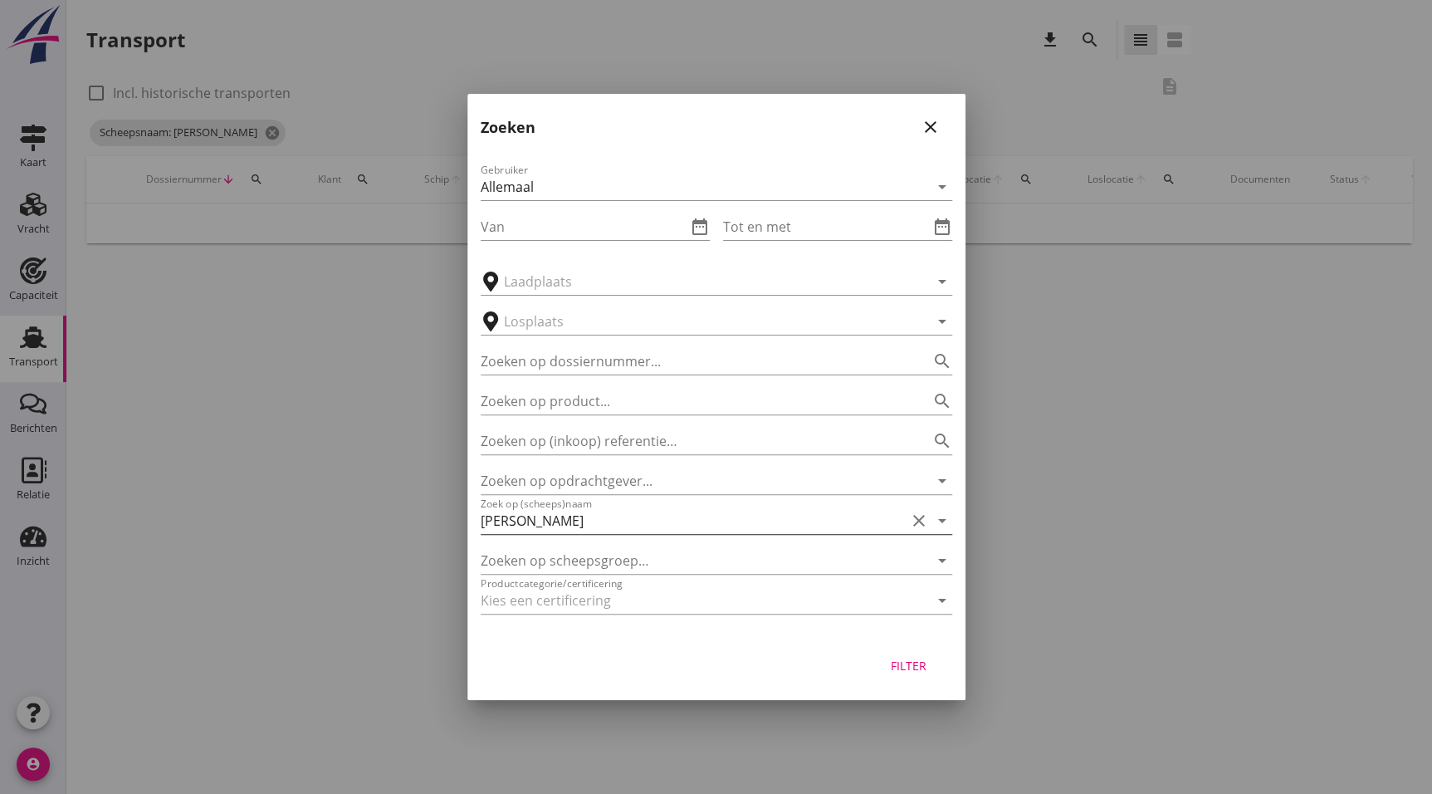
click at [654, 518] on input "[PERSON_NAME]" at bounding box center [693, 520] width 425 height 27
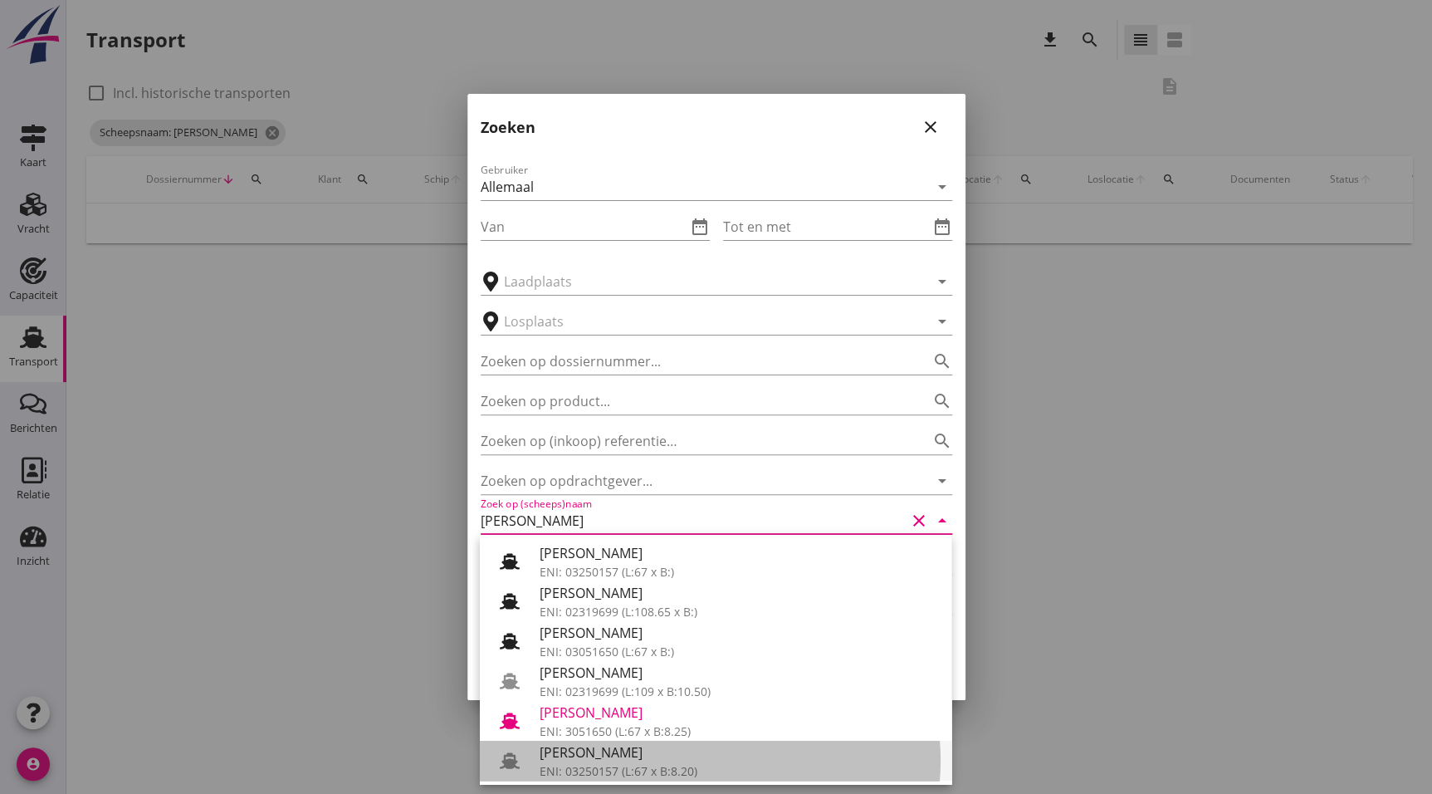
click at [596, 747] on div "[PERSON_NAME]" at bounding box center [739, 752] width 399 height 20
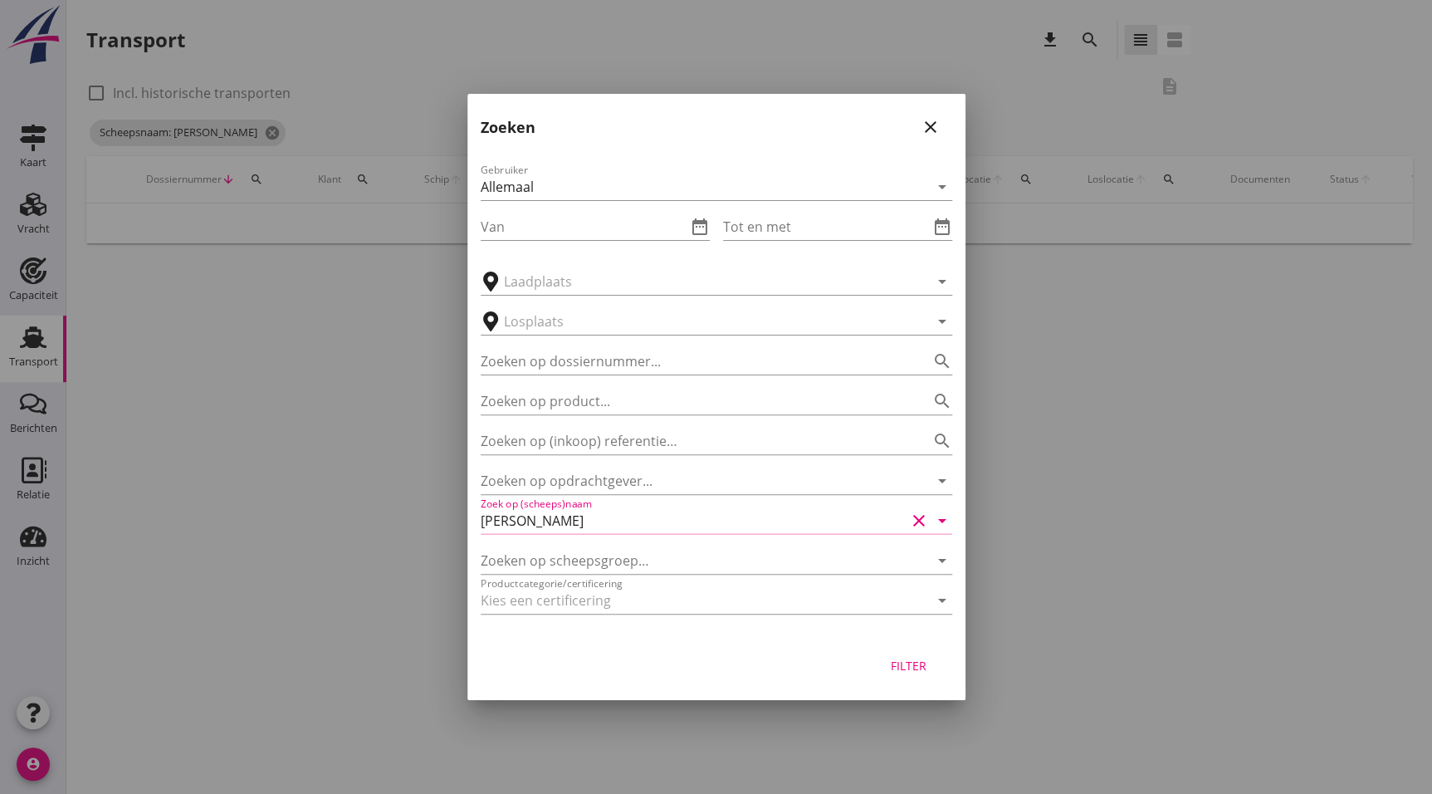
click at [901, 668] on div "Filter" at bounding box center [909, 665] width 47 height 17
type input "[PERSON_NAME]"
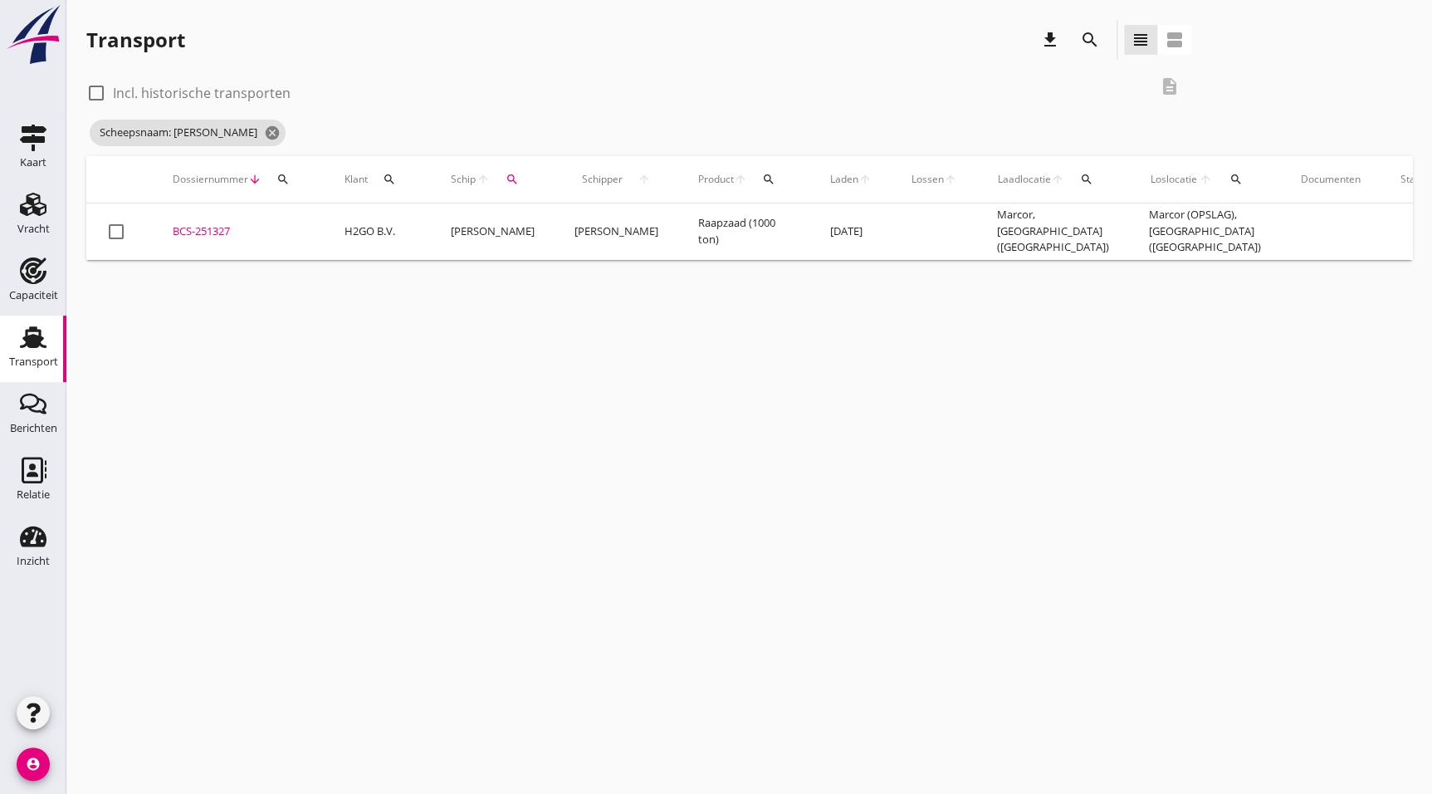
click at [213, 232] on div "BCS-251327" at bounding box center [239, 231] width 132 height 17
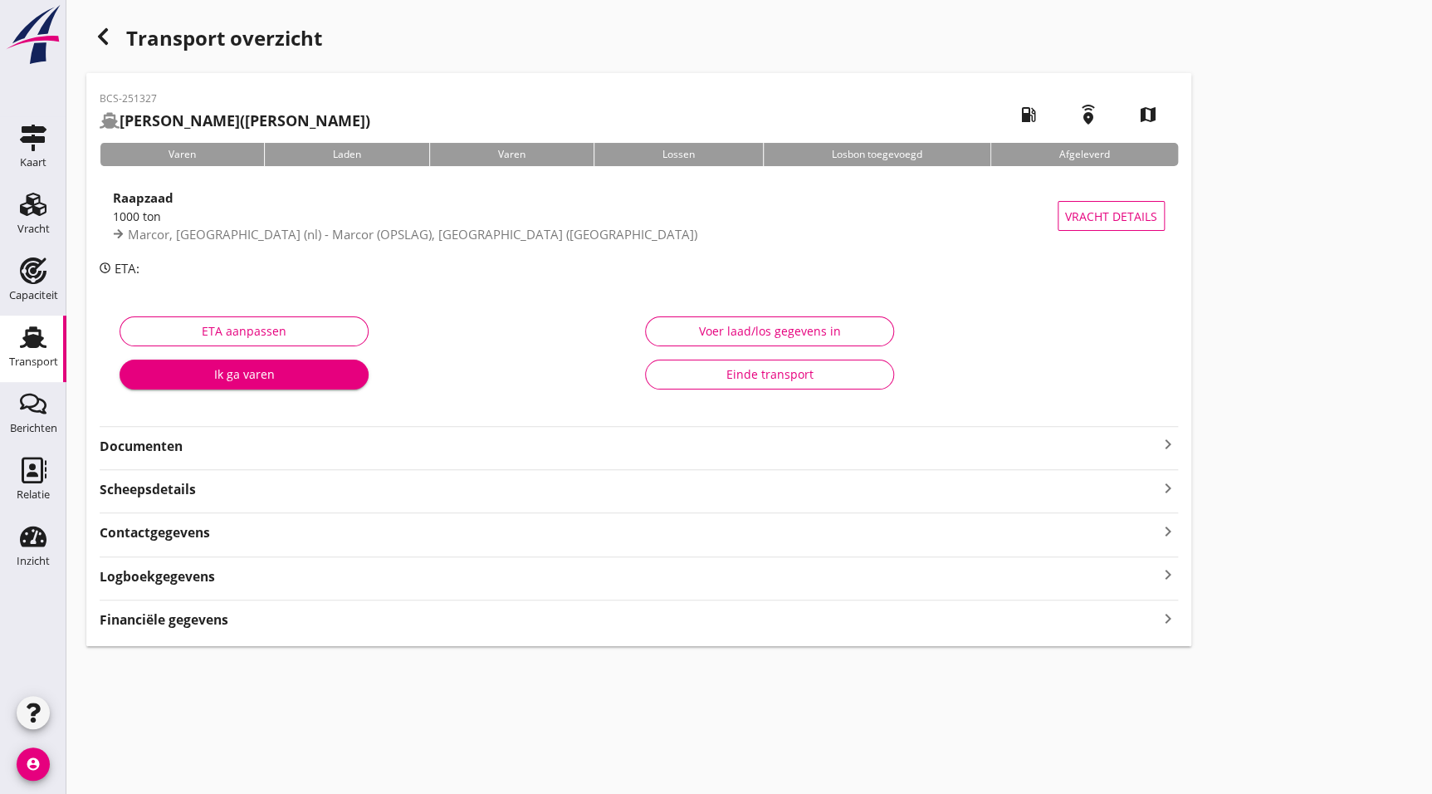
click at [211, 437] on strong "Documenten" at bounding box center [629, 446] width 1059 height 19
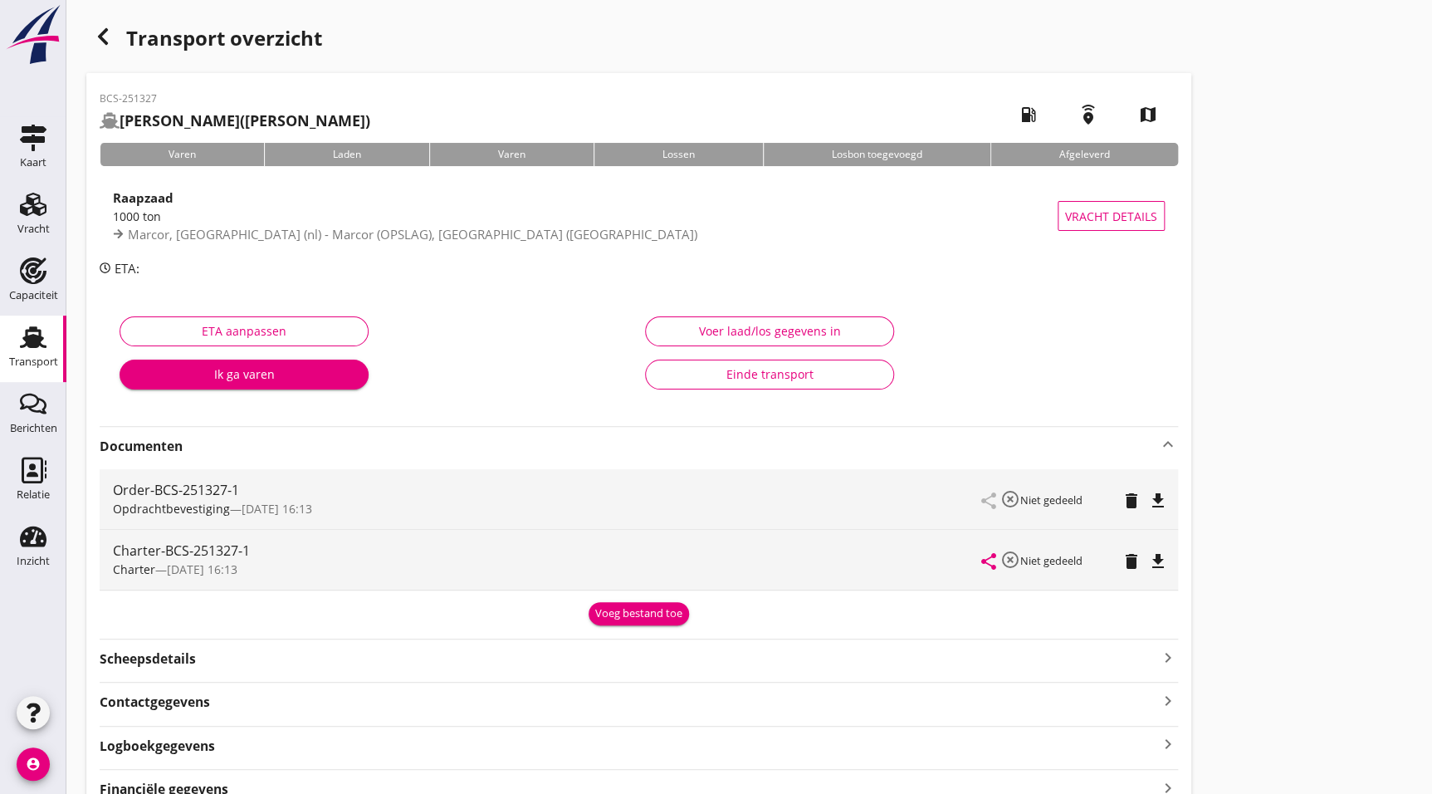
click at [1161, 559] on icon "file_download" at bounding box center [1158, 561] width 20 height 20
click at [32, 365] on div "Transport" at bounding box center [33, 361] width 49 height 11
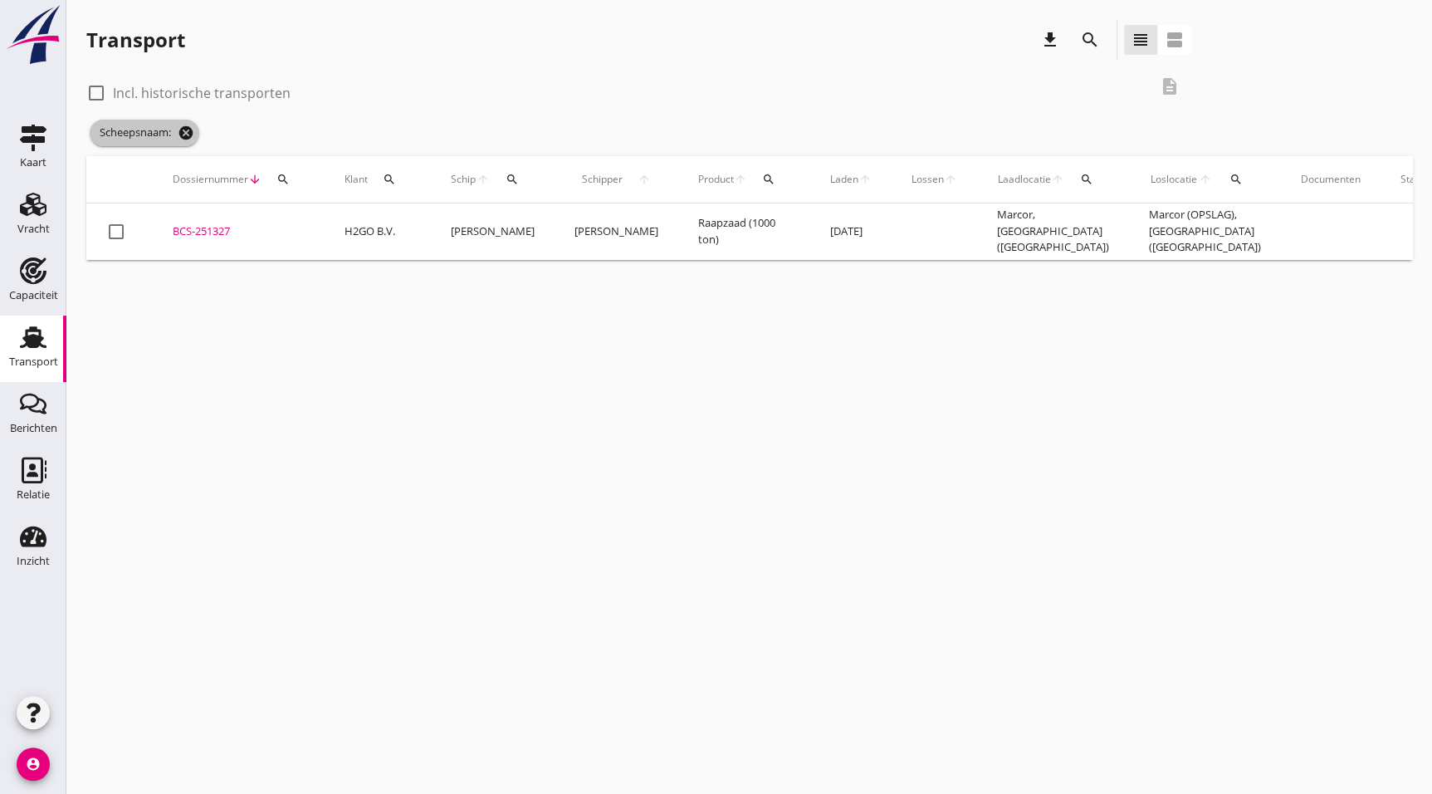
click at [182, 133] on icon "cancel" at bounding box center [186, 133] width 17 height 17
